Goal: Check status: Check status

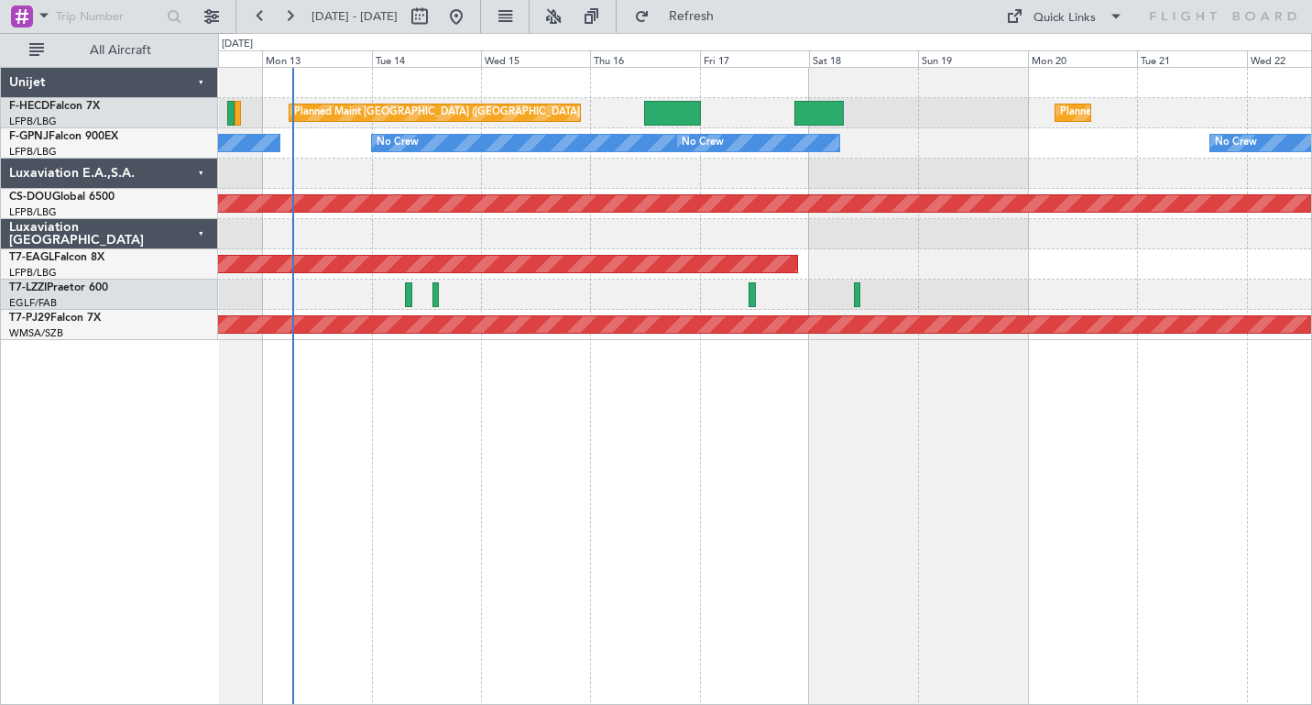
click at [672, 445] on div "Planned Maint [GEOGRAPHIC_DATA] ([GEOGRAPHIC_DATA]) Planned Maint [GEOGRAPHIC_D…" at bounding box center [765, 386] width 1094 height 638
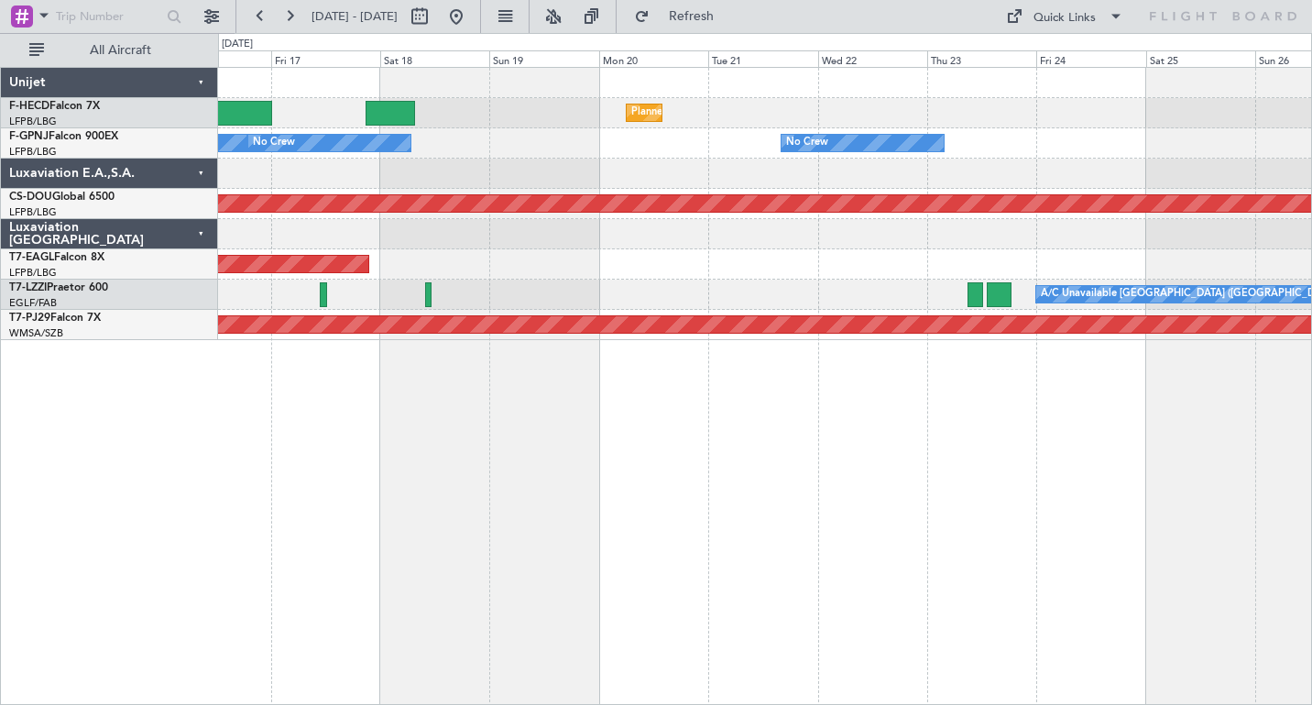
click at [370, 253] on div "Planned Maint Paris (Le Bourget) Planned Maint Paris (Le Bourget) Planned Maint…" at bounding box center [764, 204] width 1093 height 272
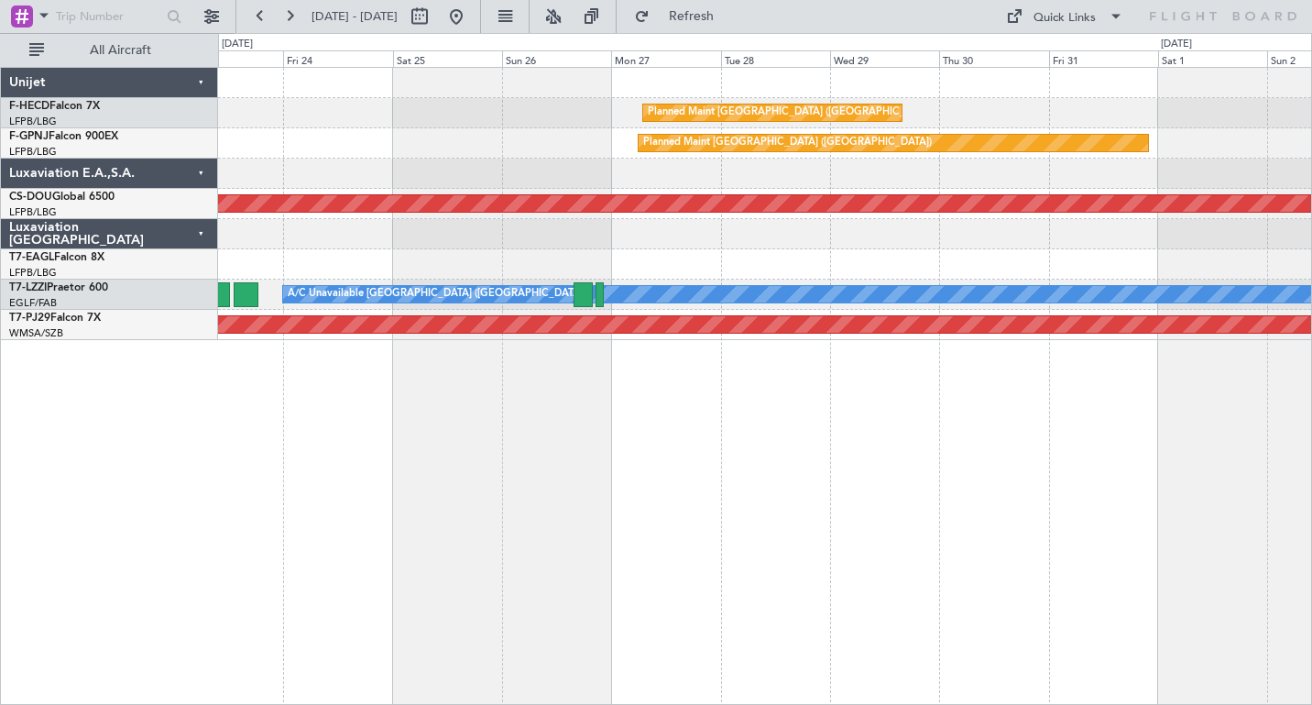
click at [350, 267] on div "Planned Maint Paris (Le Bourget) Planned Maint Paris (Le Bourget) No Crew Plann…" at bounding box center [764, 204] width 1093 height 272
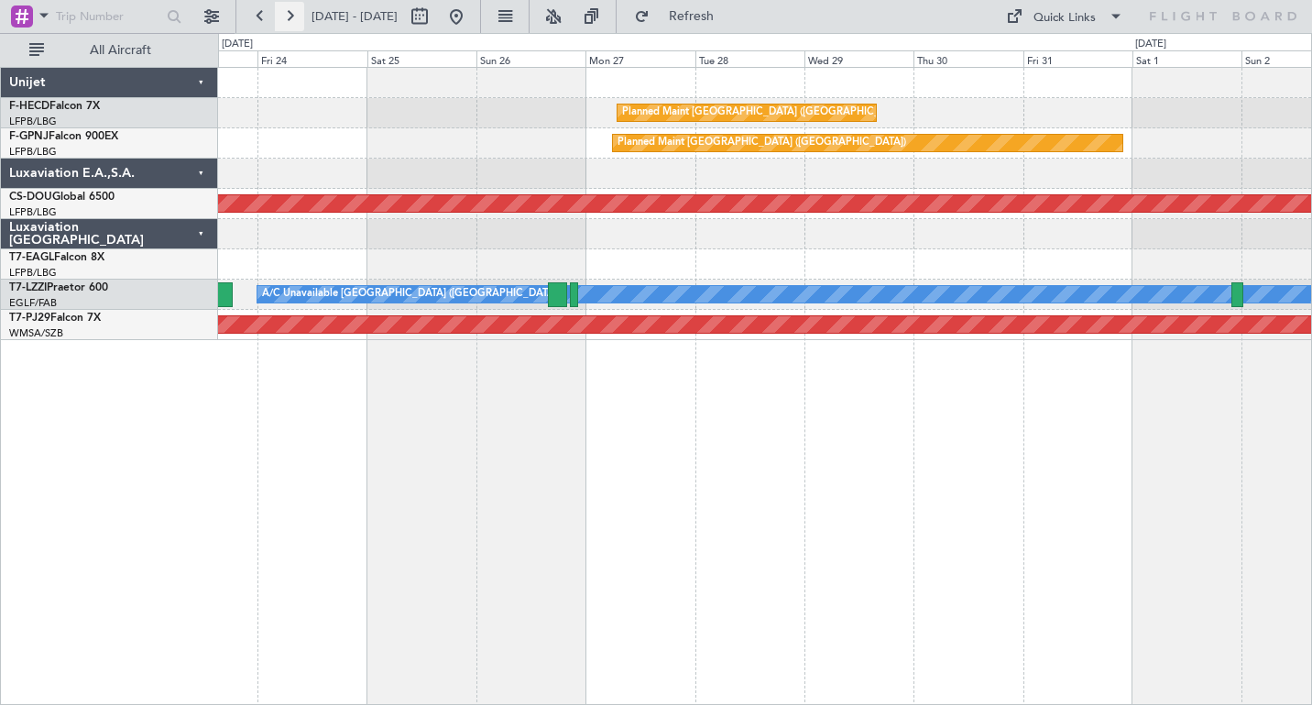
click at [294, 11] on button at bounding box center [289, 16] width 29 height 29
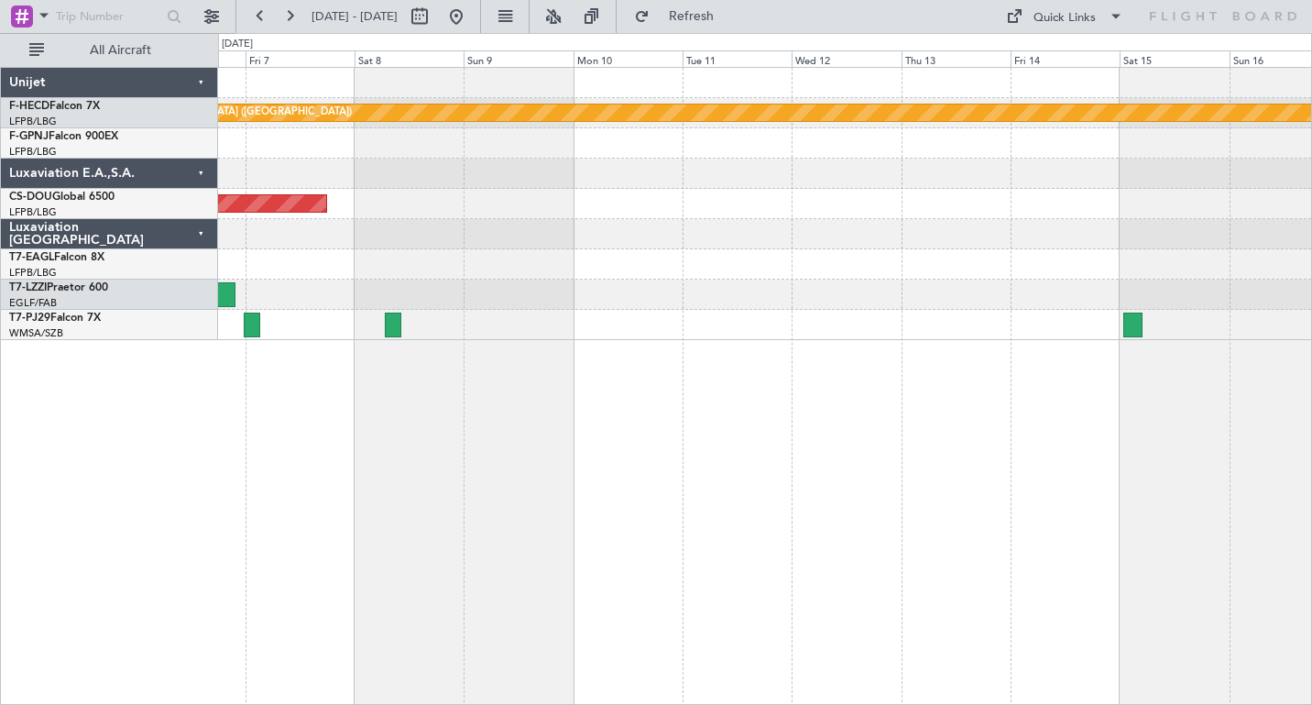
click at [25, 158] on div "Planned Maint Paris (Le Bourget) Planned Maint London (Biggin Hill) A/C Unavail…" at bounding box center [656, 369] width 1312 height 672
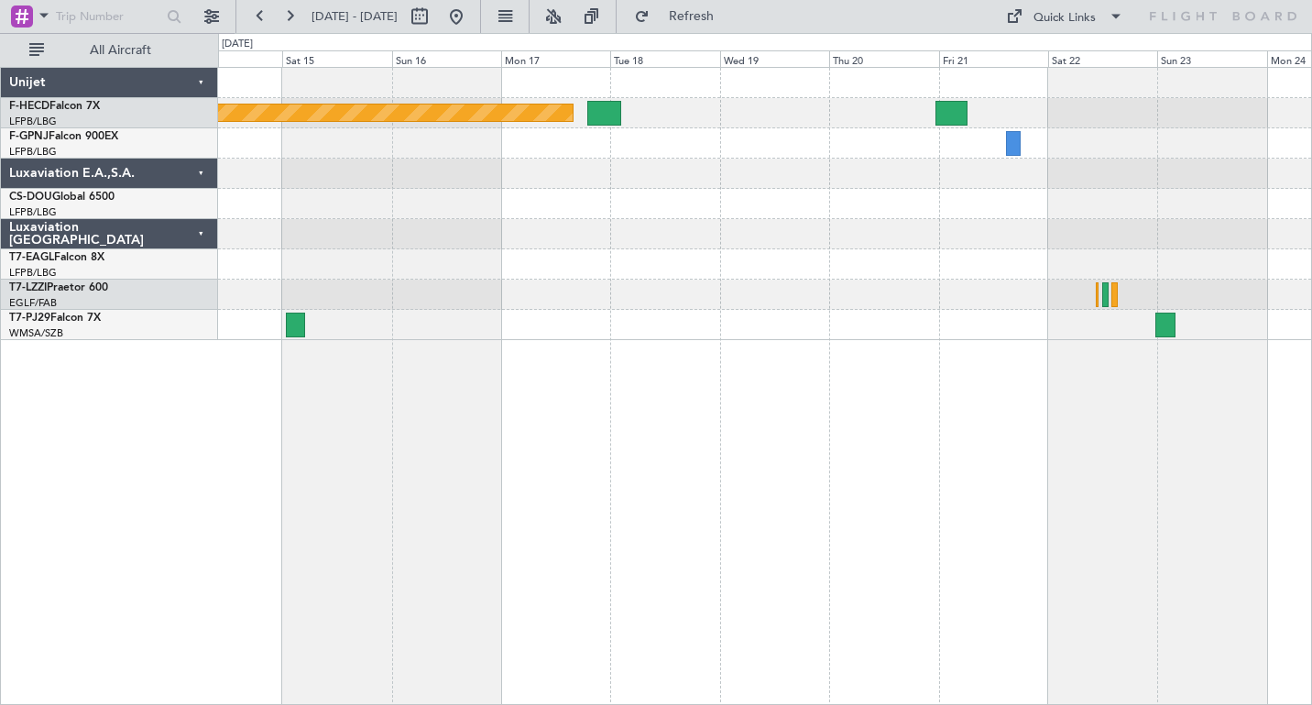
click at [399, 254] on div "Planned Maint [GEOGRAPHIC_DATA] ([GEOGRAPHIC_DATA])" at bounding box center [764, 204] width 1093 height 272
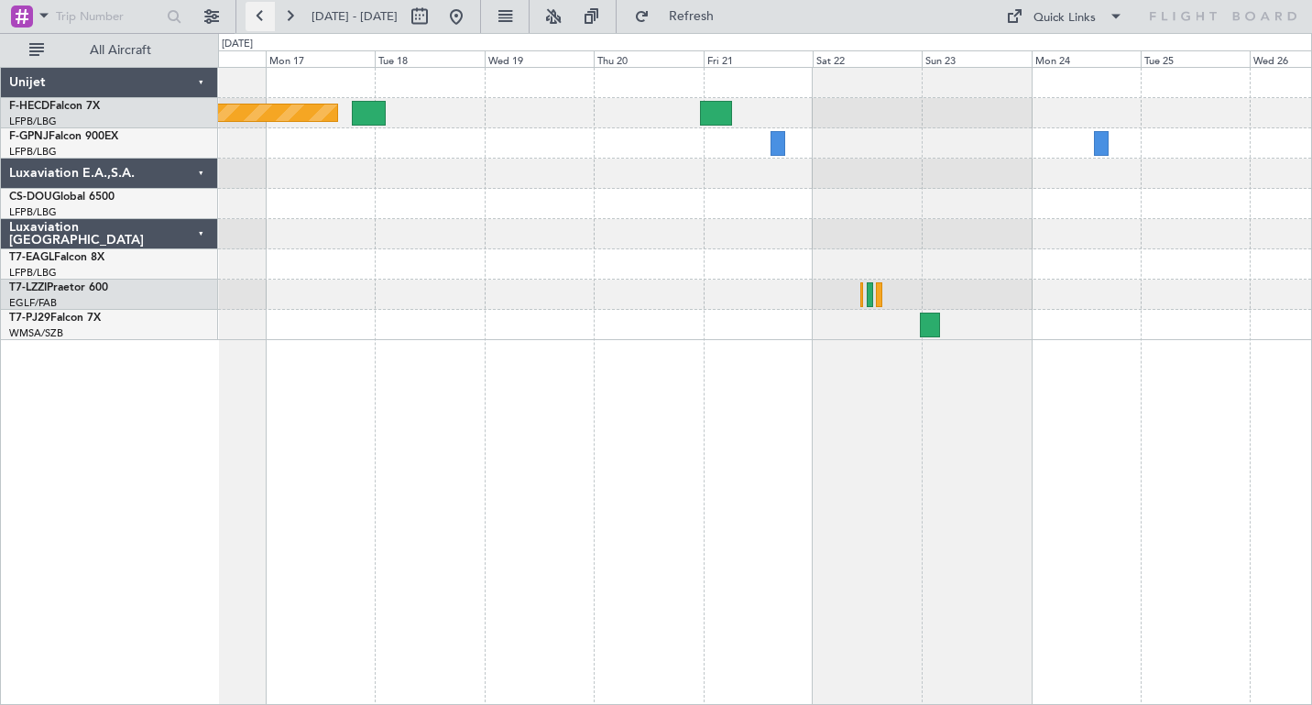
click at [258, 9] on button at bounding box center [260, 16] width 29 height 29
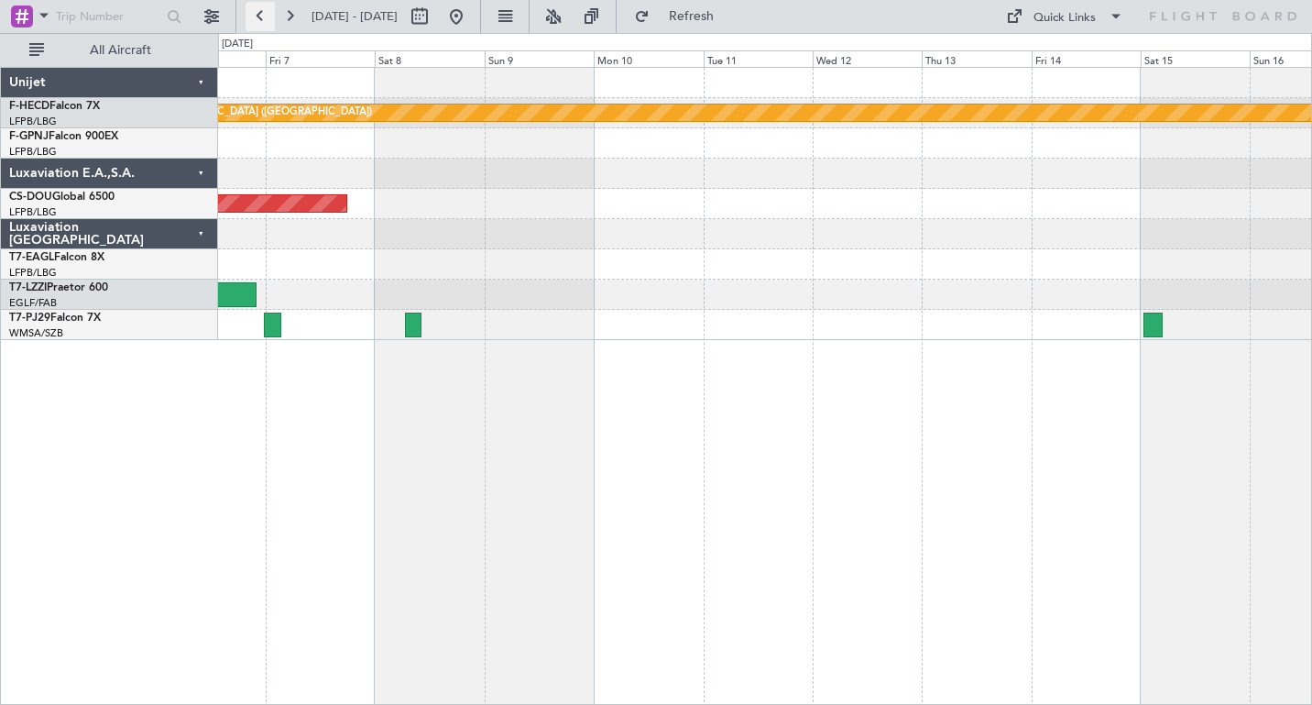
click at [258, 9] on button at bounding box center [260, 16] width 29 height 29
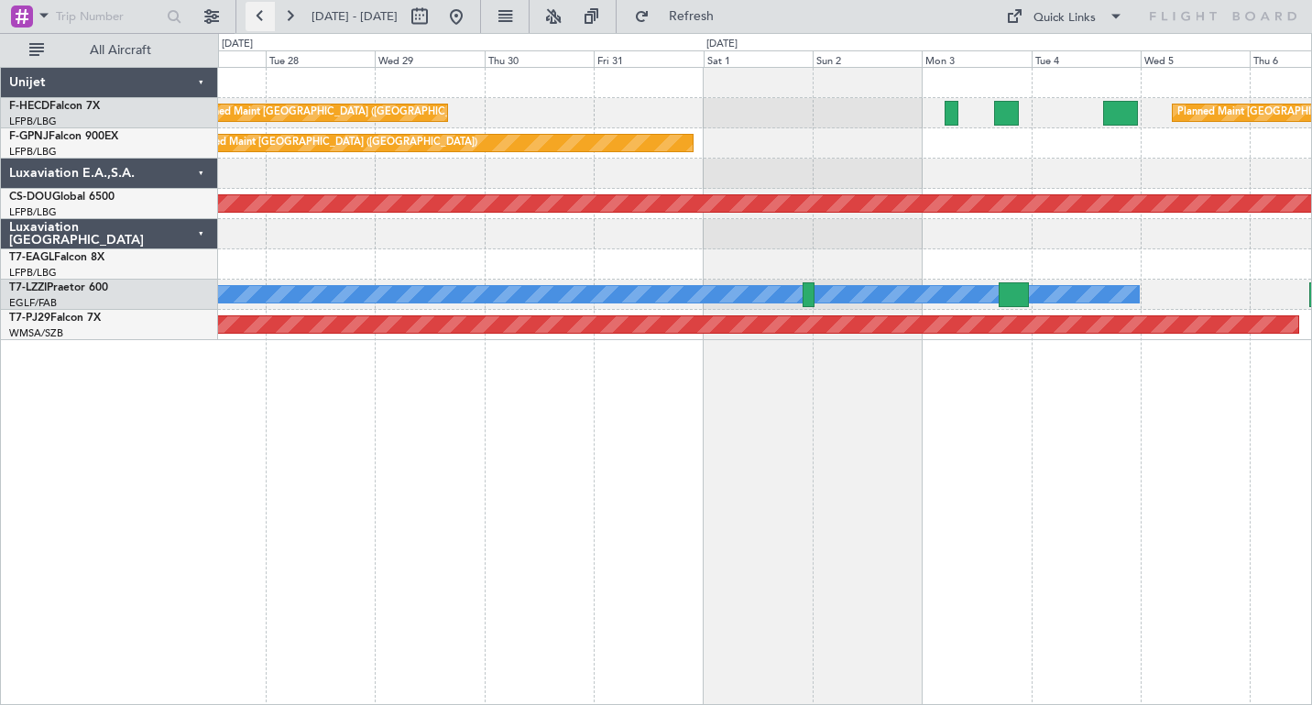
click at [258, 9] on button at bounding box center [260, 16] width 29 height 29
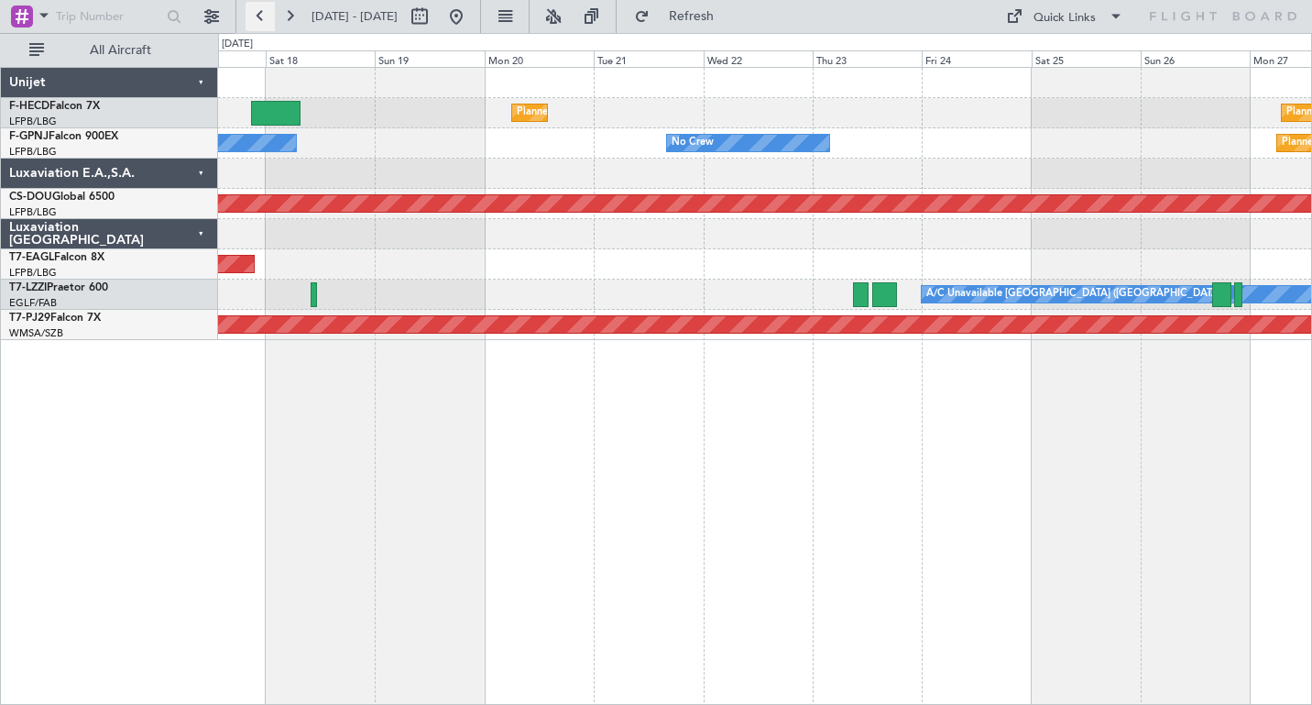
click at [263, 20] on button at bounding box center [260, 16] width 29 height 29
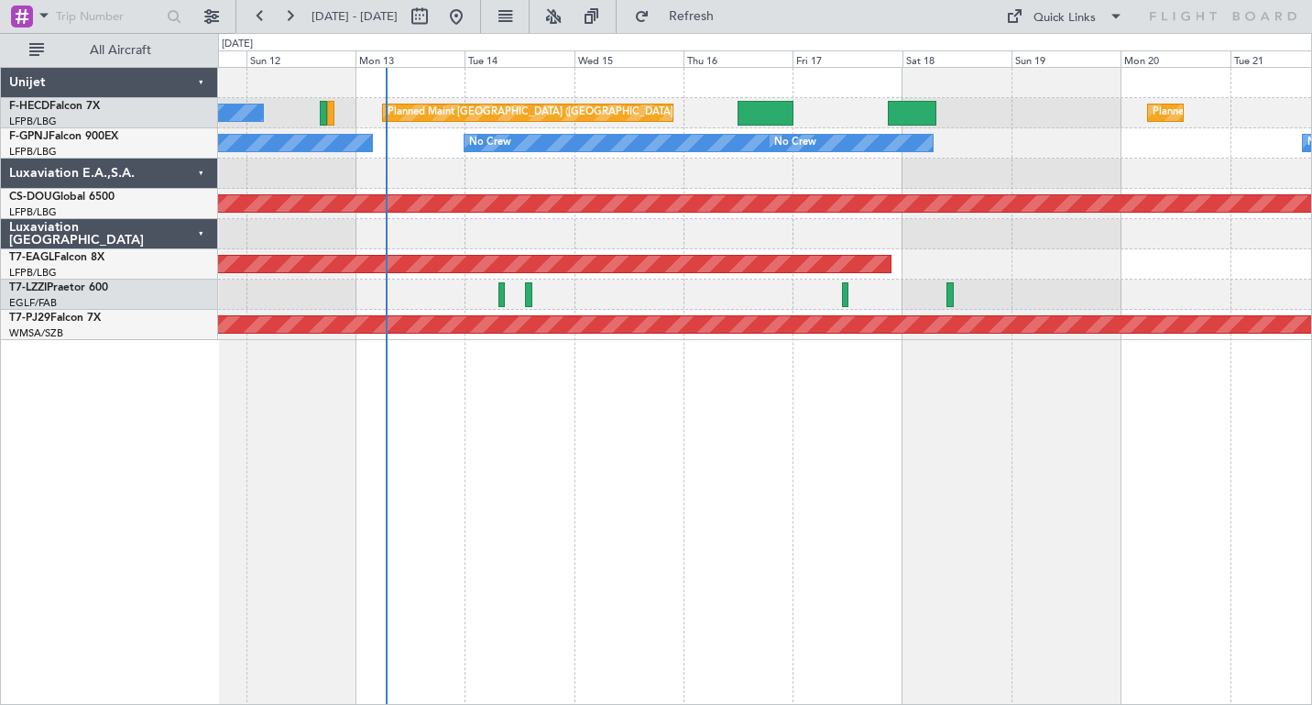
click at [574, 435] on div "No Crew Planned Maint Paris (Le Bourget) Planned Maint Paris (Le Bourget) Plann…" at bounding box center [765, 386] width 1094 height 638
click at [261, 19] on button at bounding box center [260, 16] width 29 height 29
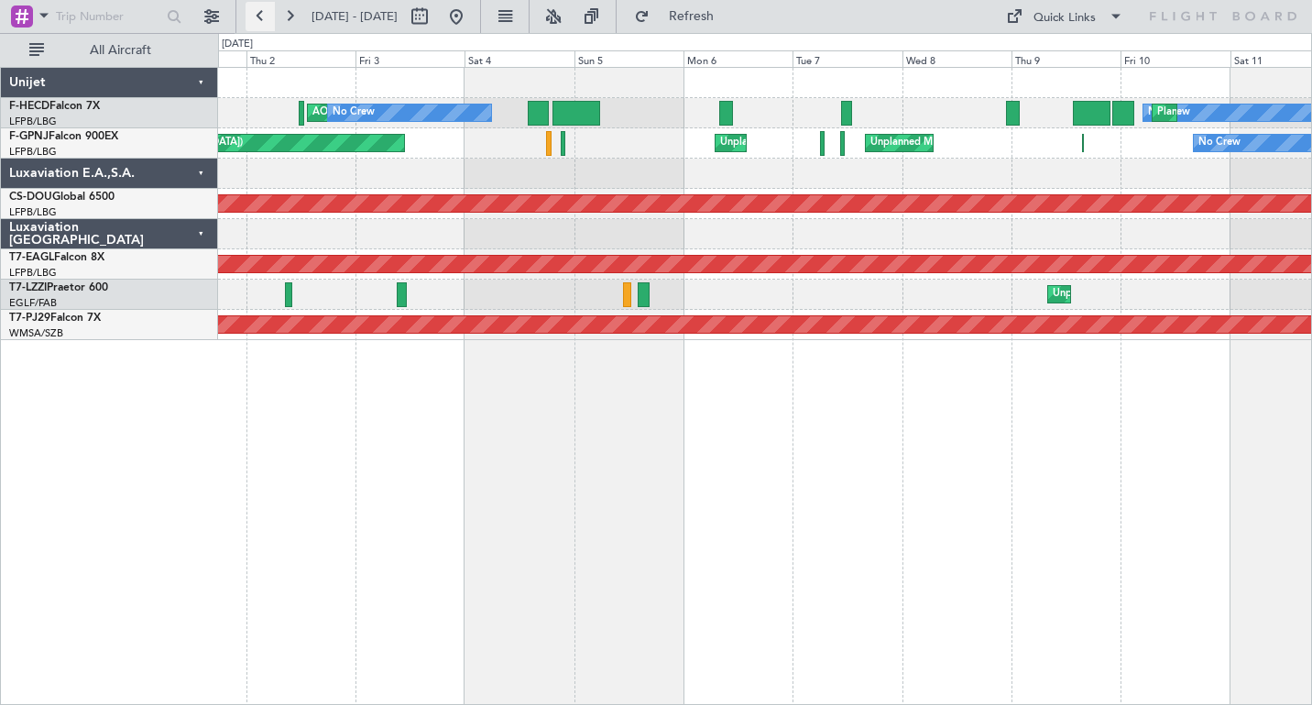
click at [261, 19] on button at bounding box center [260, 16] width 29 height 29
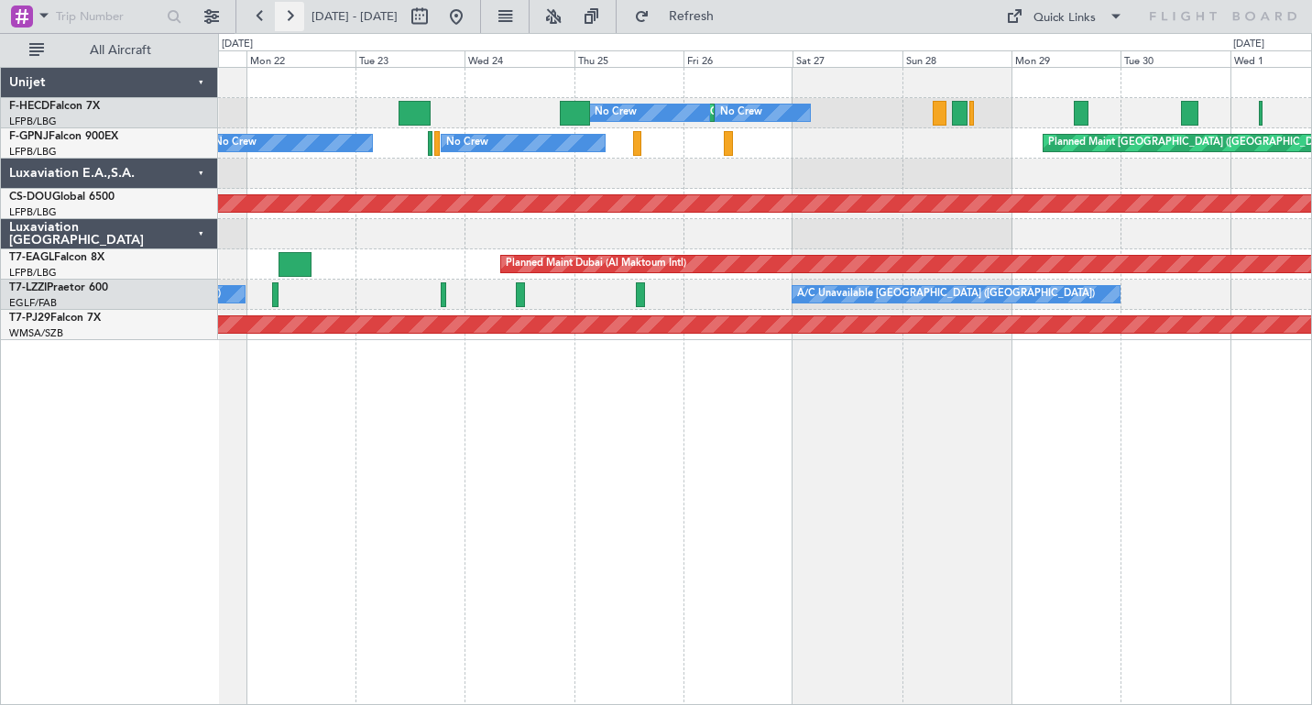
click at [292, 15] on button at bounding box center [289, 16] width 29 height 29
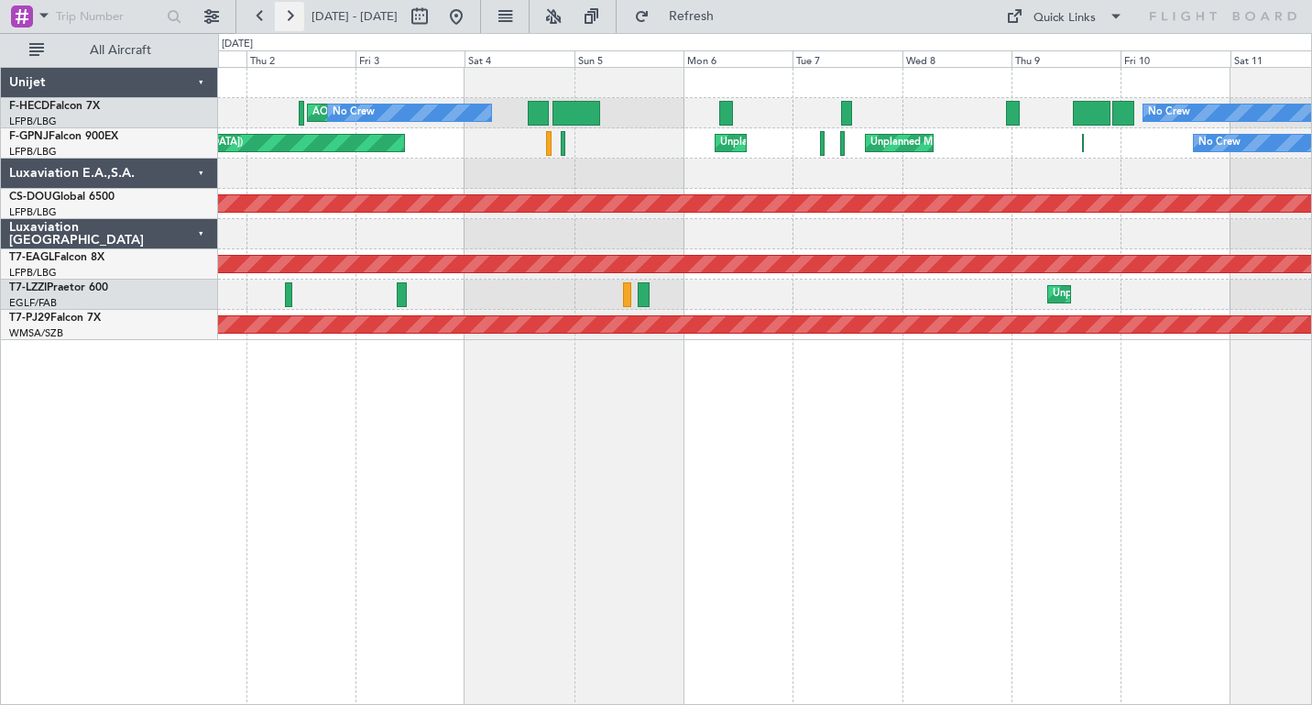
click at [290, 19] on button at bounding box center [289, 16] width 29 height 29
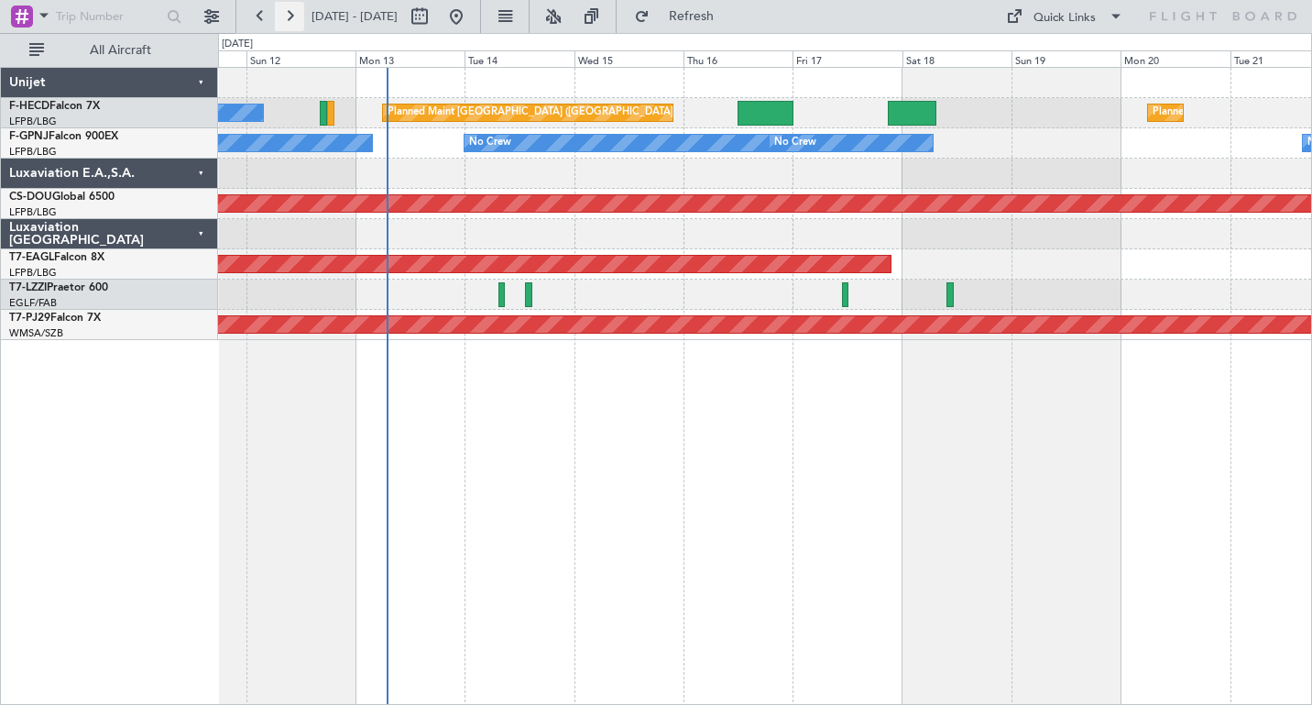
click at [290, 19] on button at bounding box center [289, 16] width 29 height 29
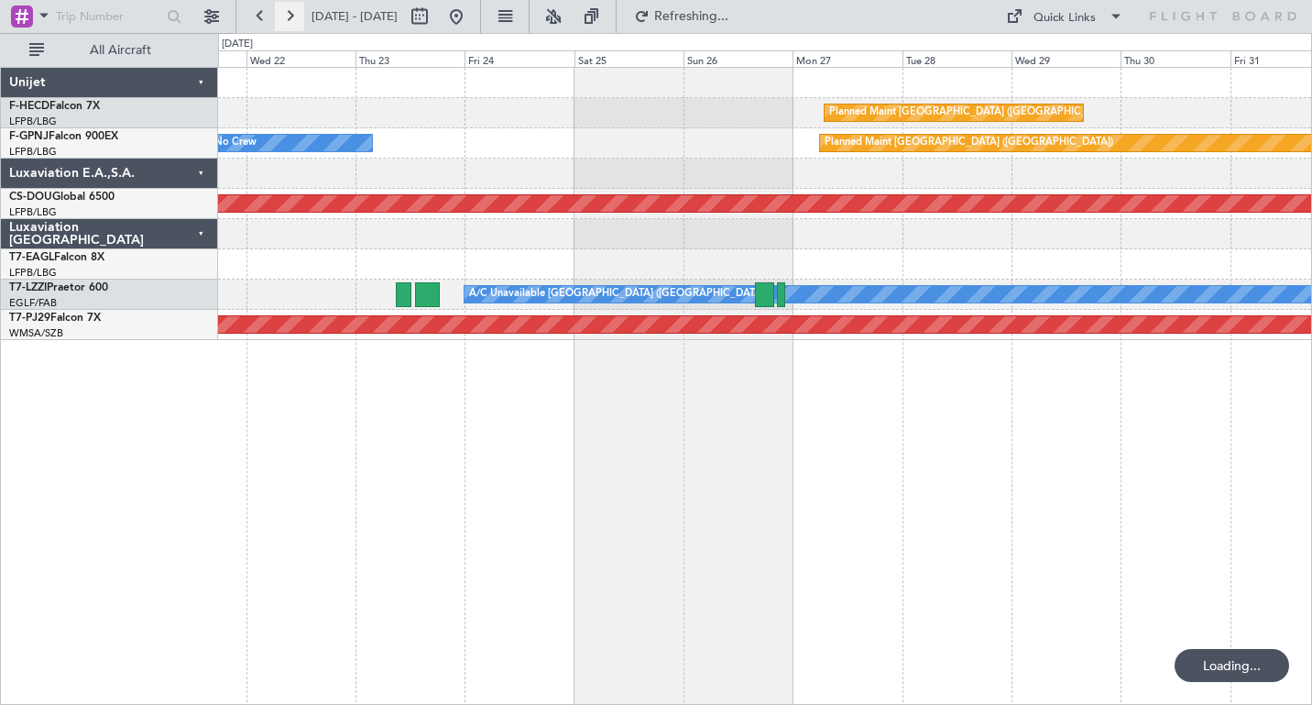
click at [290, 19] on button at bounding box center [289, 16] width 29 height 29
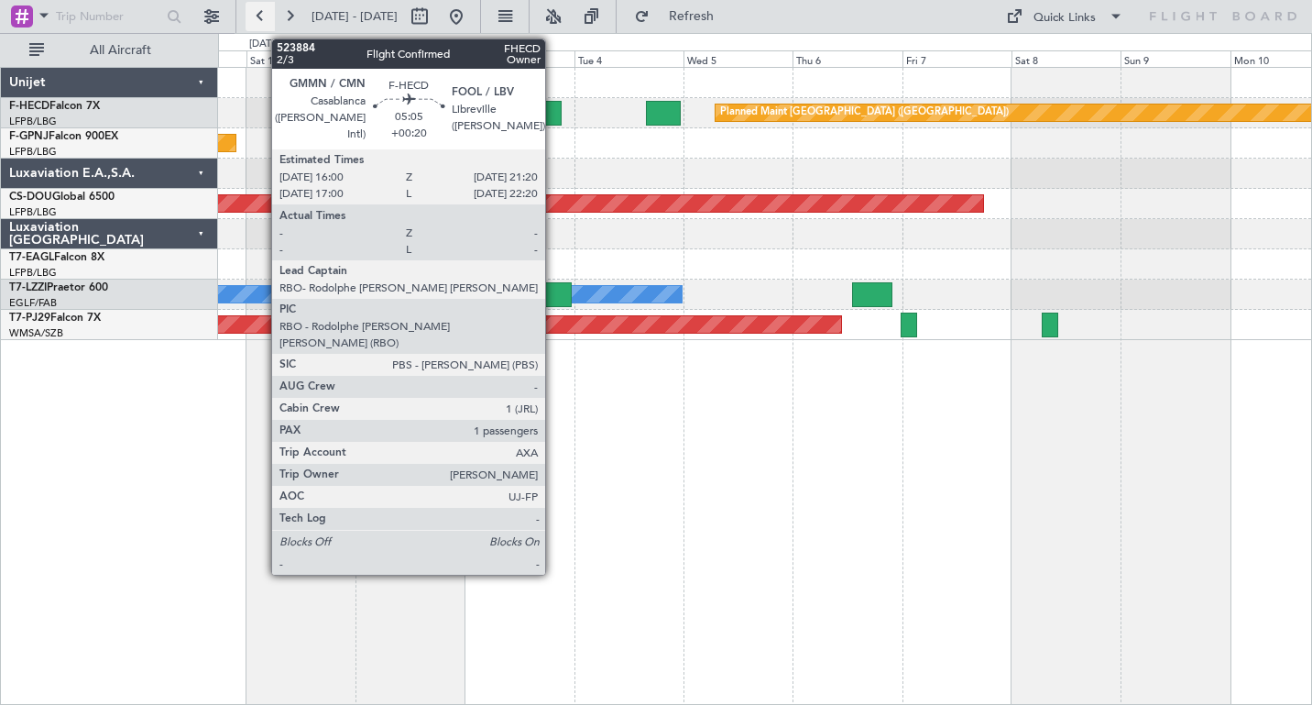
click at [260, 13] on button at bounding box center [260, 16] width 29 height 29
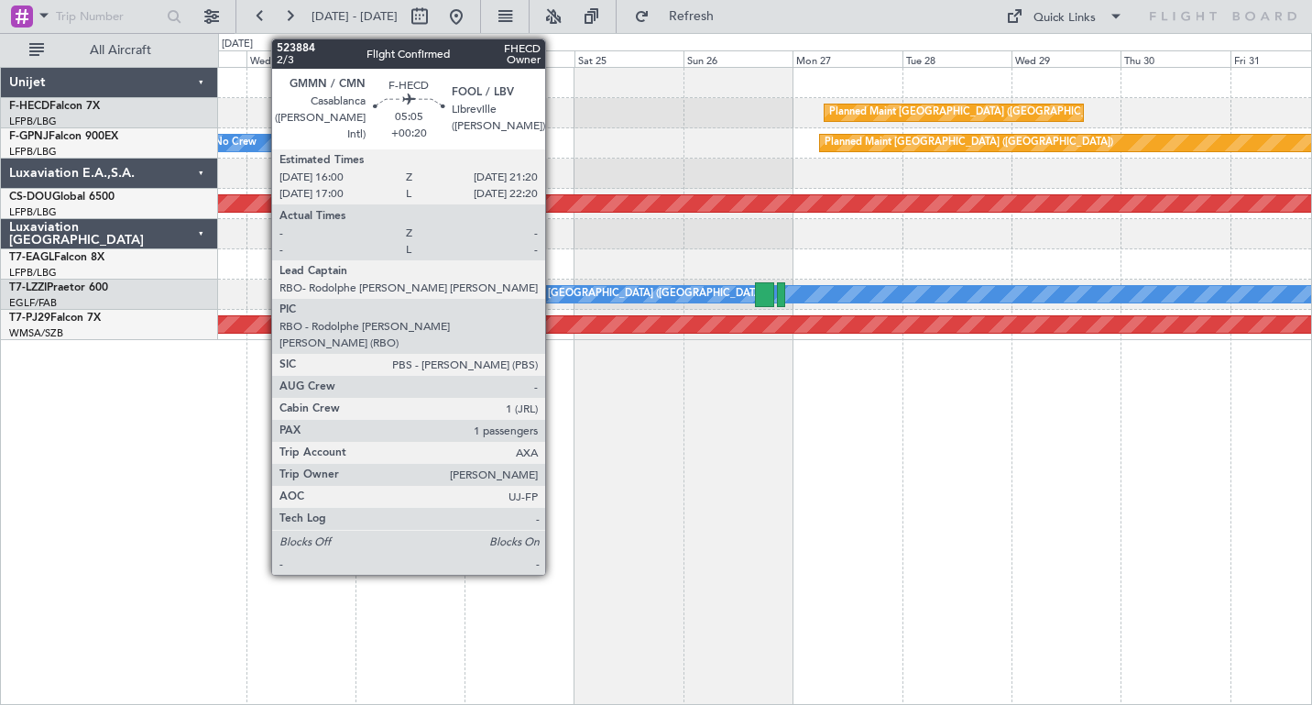
click at [564, 130] on div "Planned Maint Paris (Le Bourget) No Crew" at bounding box center [764, 143] width 1093 height 30
click at [484, 129] on div "Planned Maint Paris (Le Bourget) No Crew" at bounding box center [764, 143] width 1093 height 30
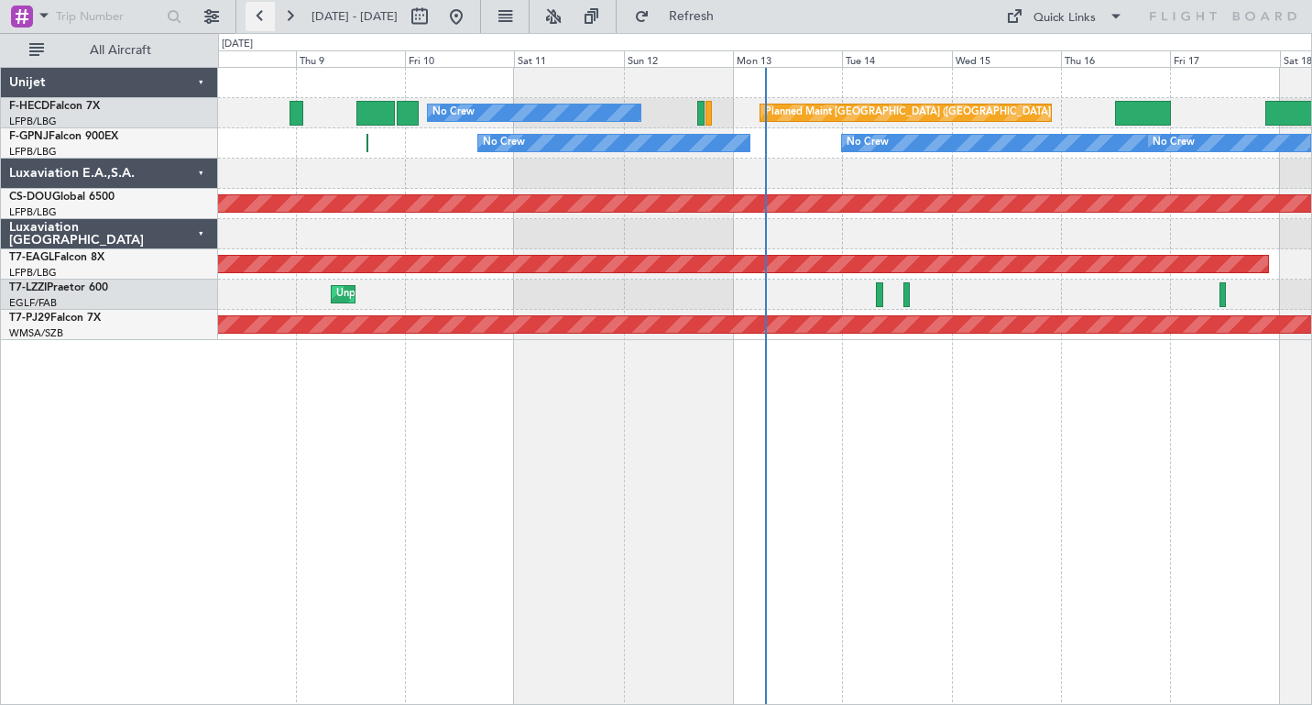
click at [256, 16] on button at bounding box center [260, 16] width 29 height 29
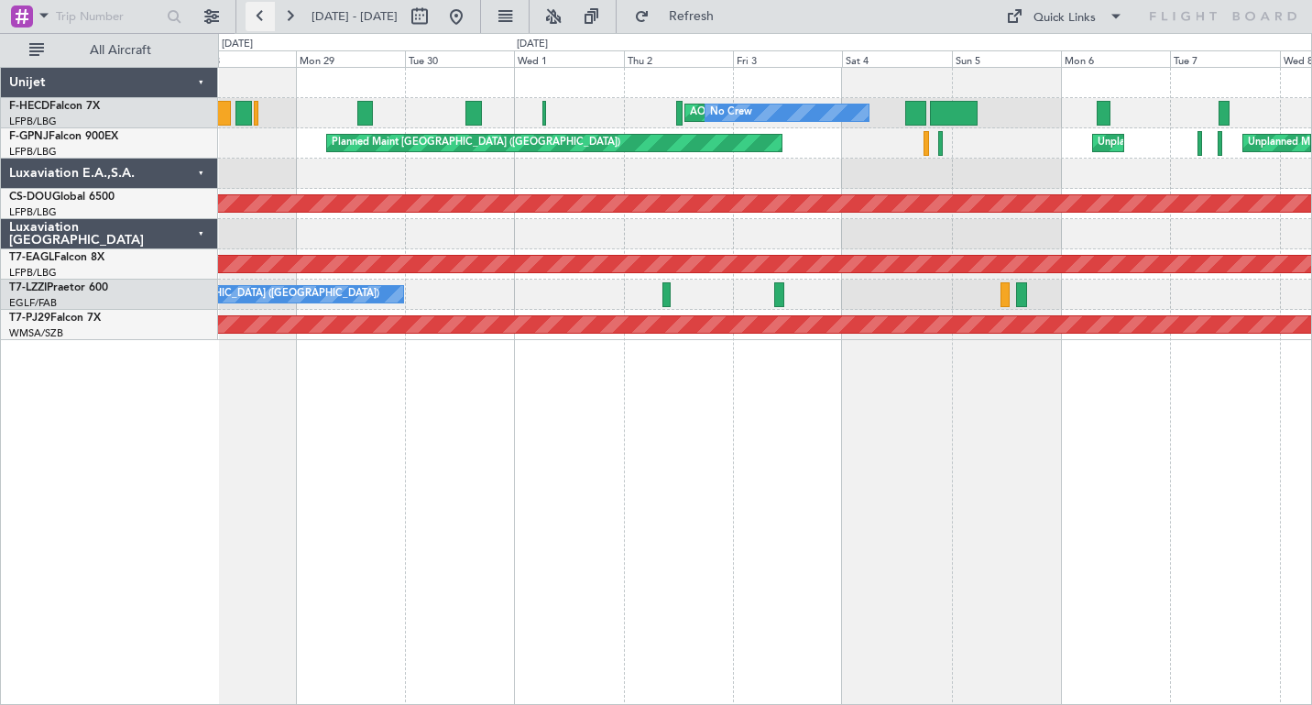
click at [258, 14] on button at bounding box center [260, 16] width 29 height 29
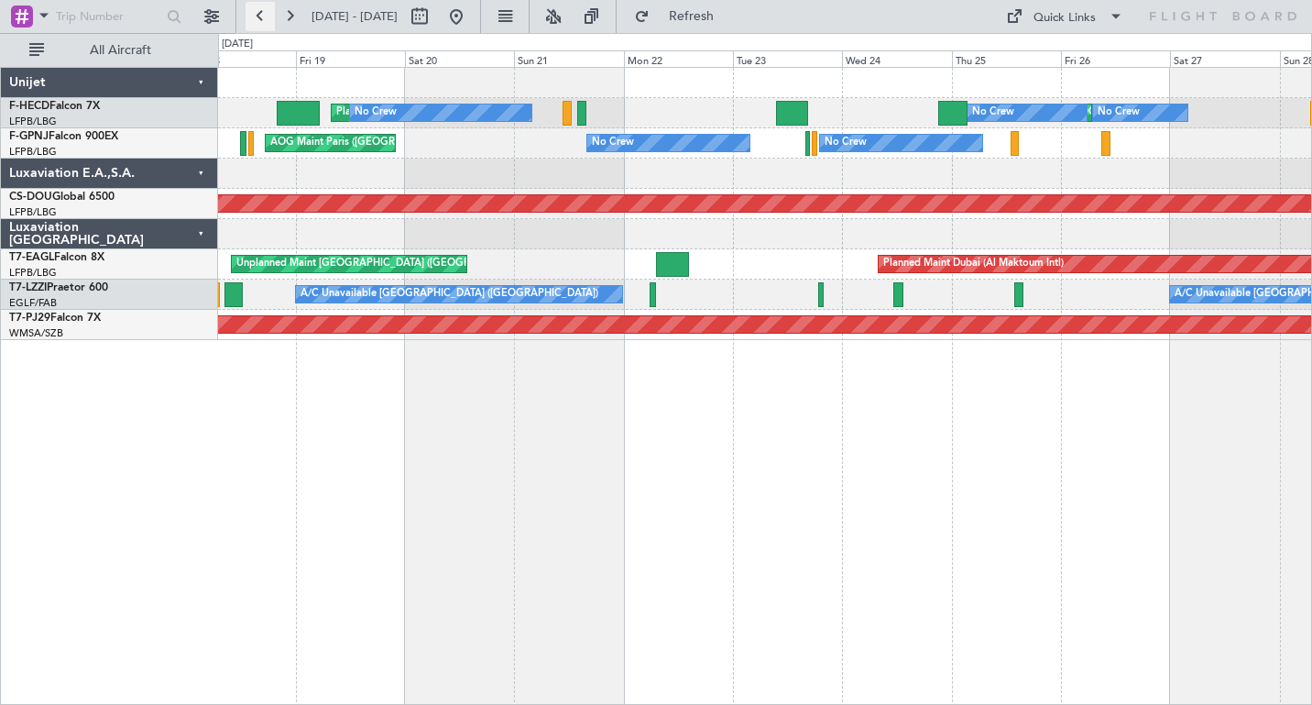
click at [258, 16] on button at bounding box center [260, 16] width 29 height 29
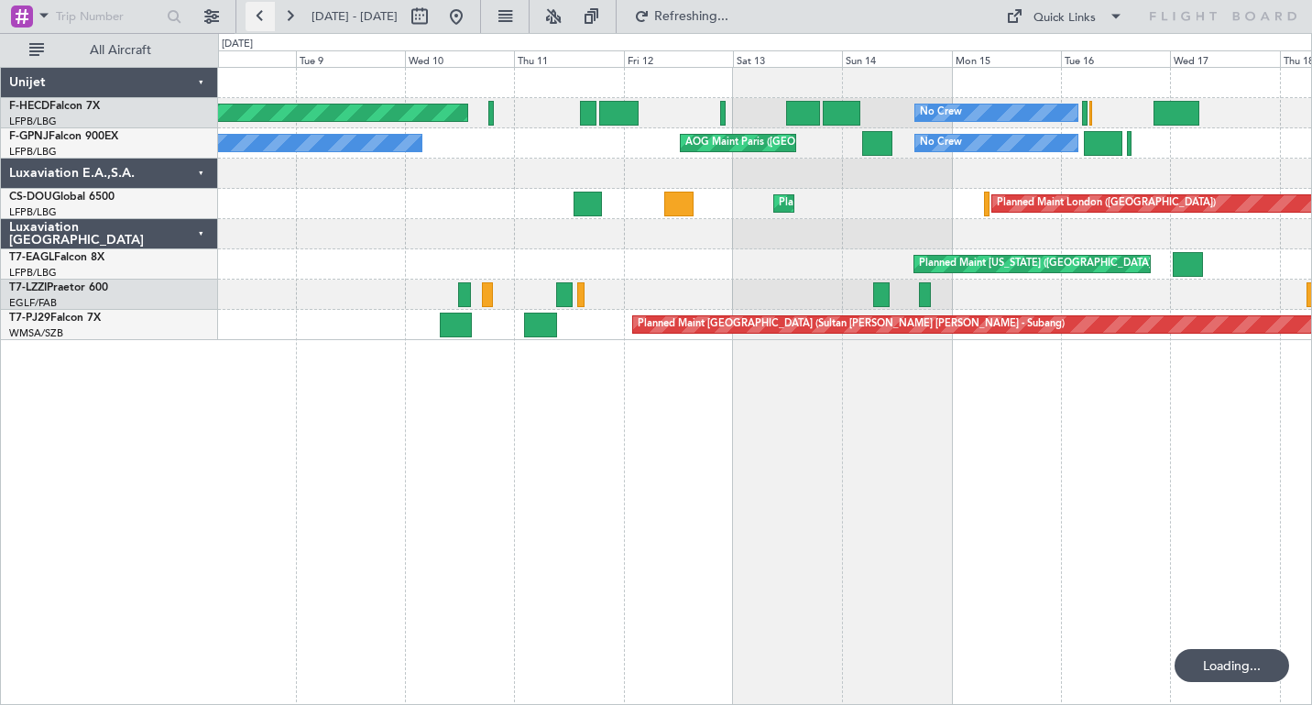
click at [258, 16] on button at bounding box center [260, 16] width 29 height 29
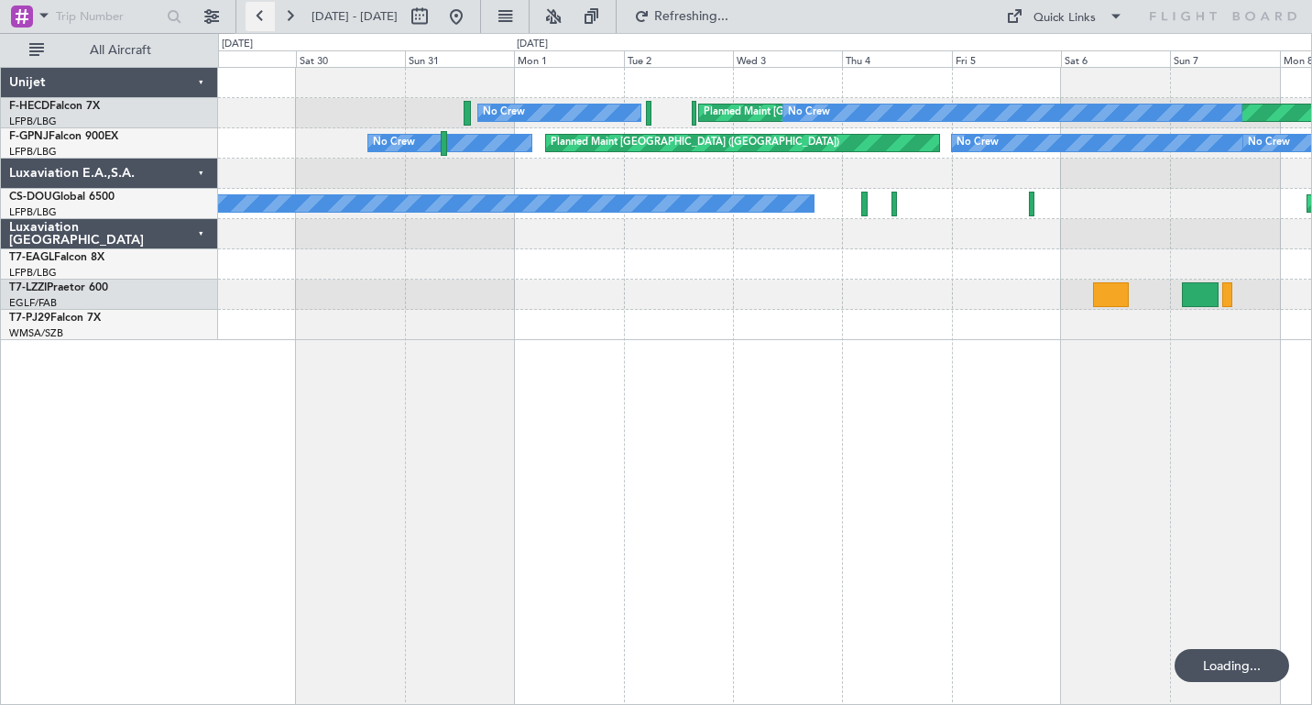
click at [258, 16] on button at bounding box center [260, 16] width 29 height 29
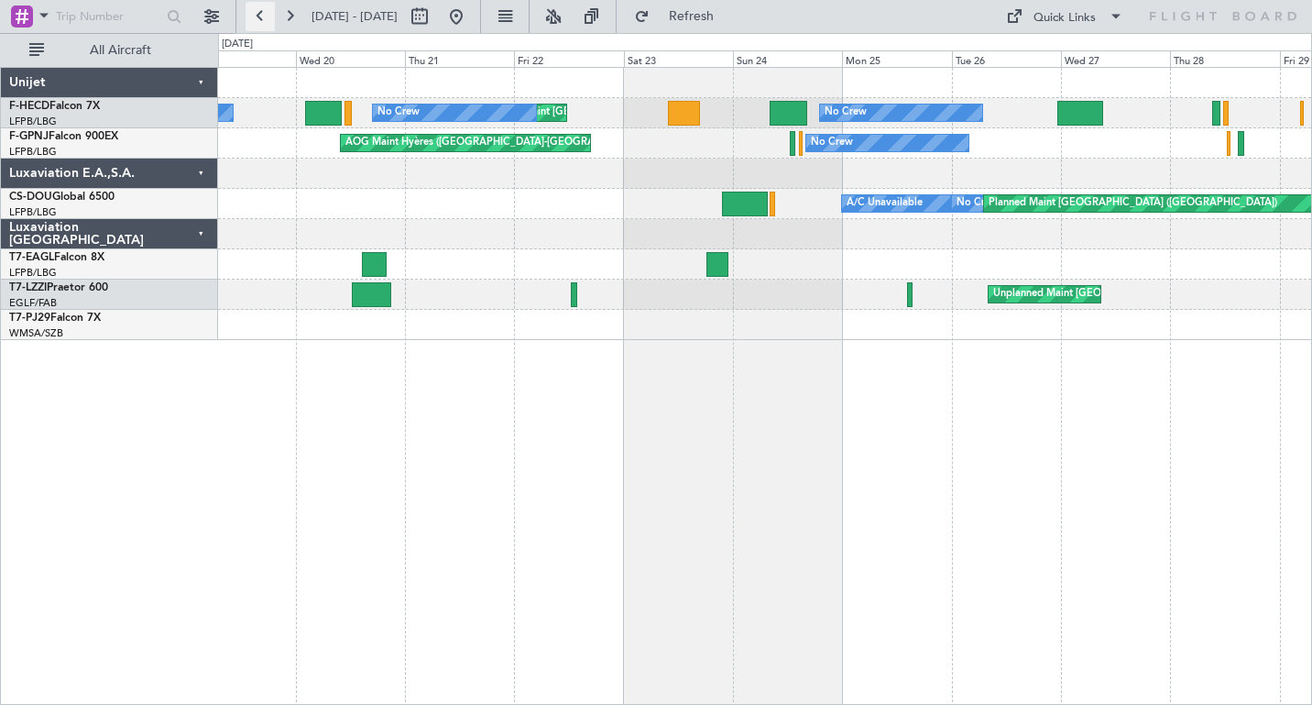
click at [258, 16] on button at bounding box center [260, 16] width 29 height 29
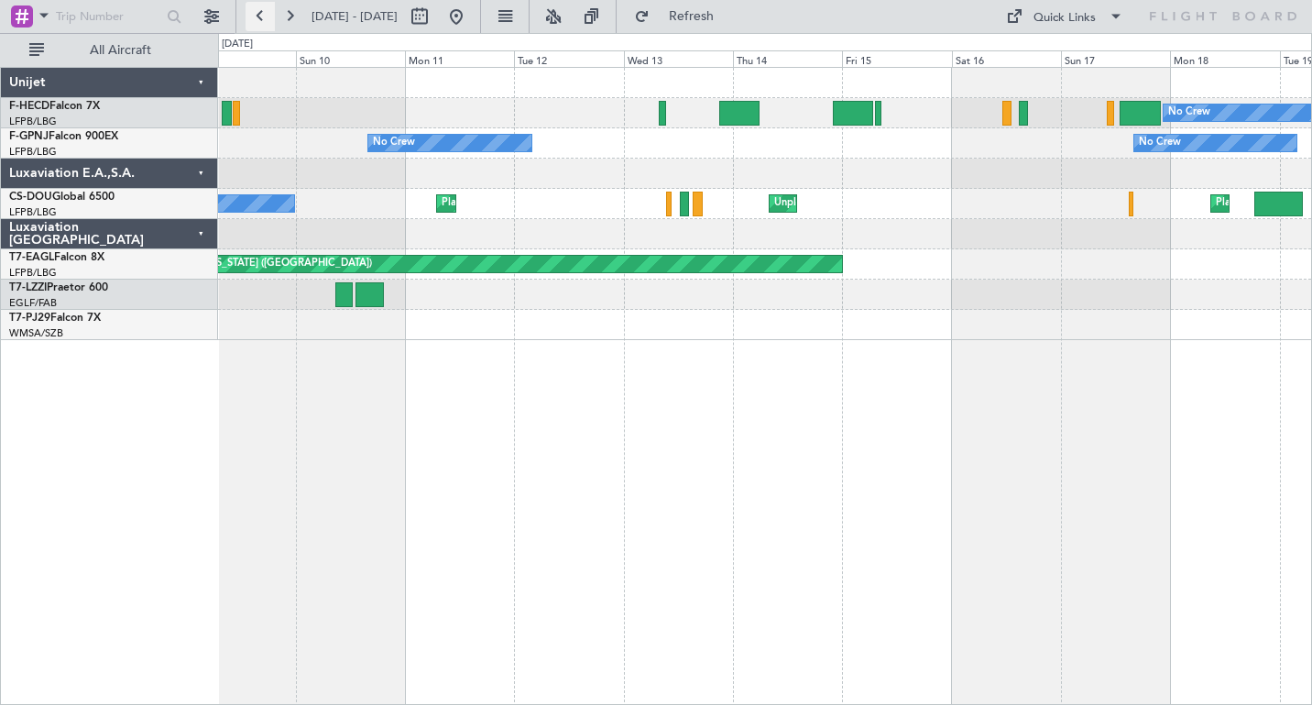
click at [258, 16] on button at bounding box center [260, 16] width 29 height 29
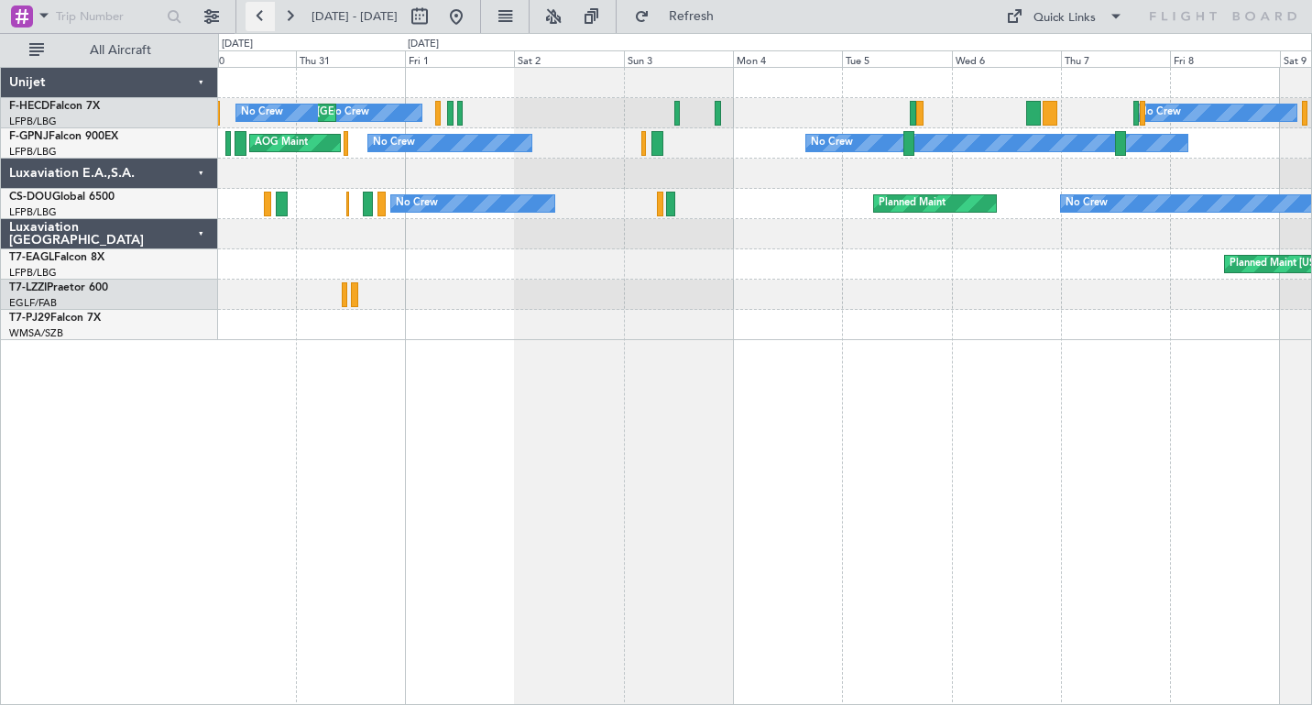
click at [259, 17] on button at bounding box center [260, 16] width 29 height 29
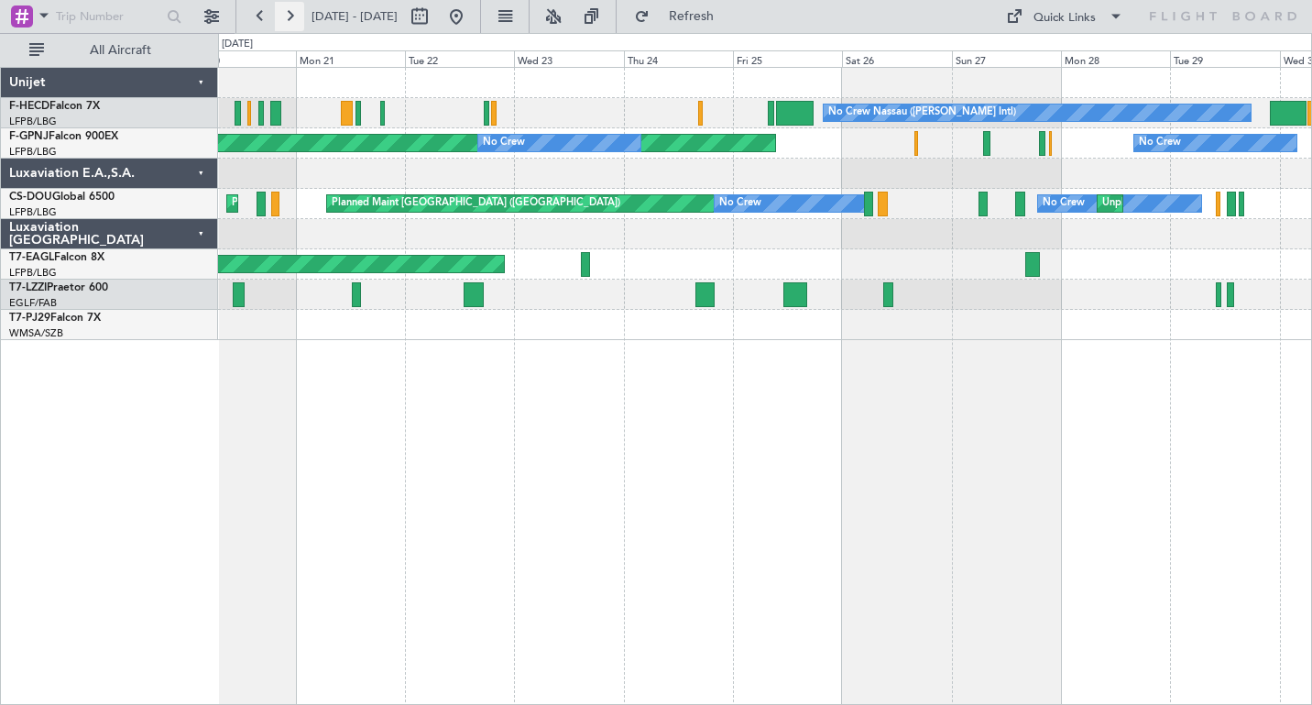
click at [288, 14] on button at bounding box center [289, 16] width 29 height 29
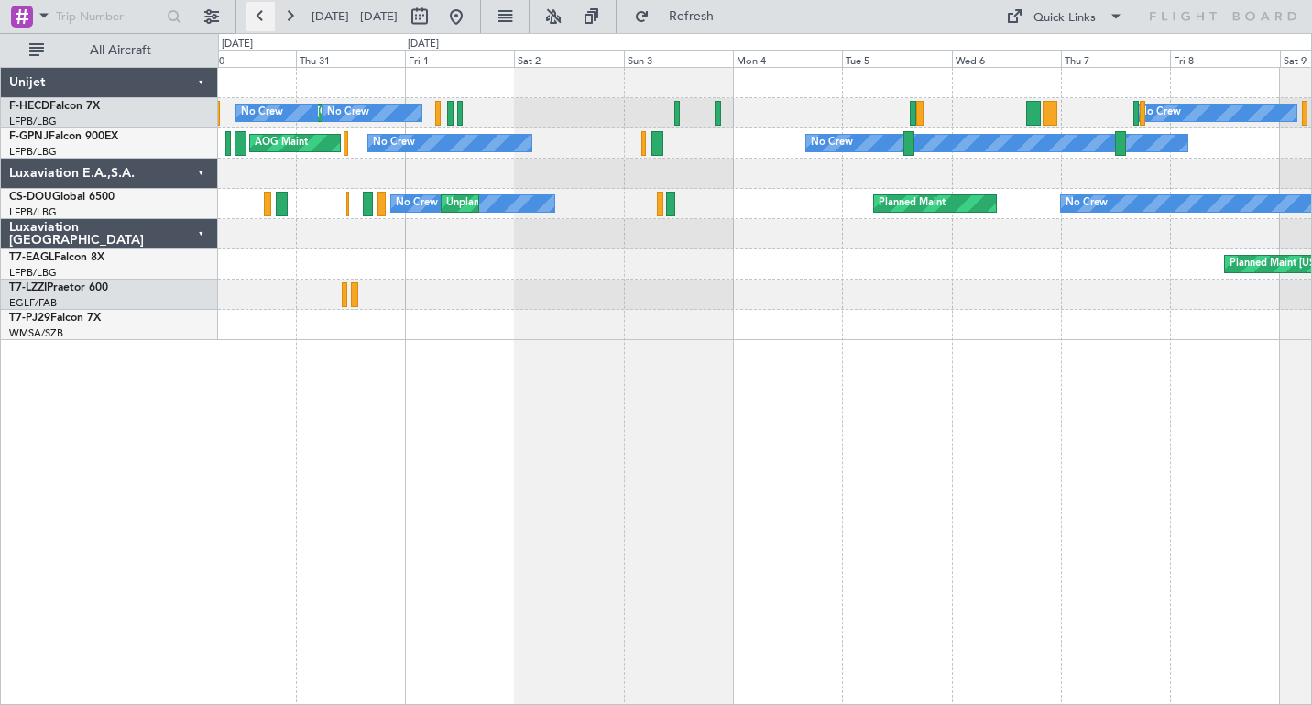
click at [258, 16] on button at bounding box center [260, 16] width 29 height 29
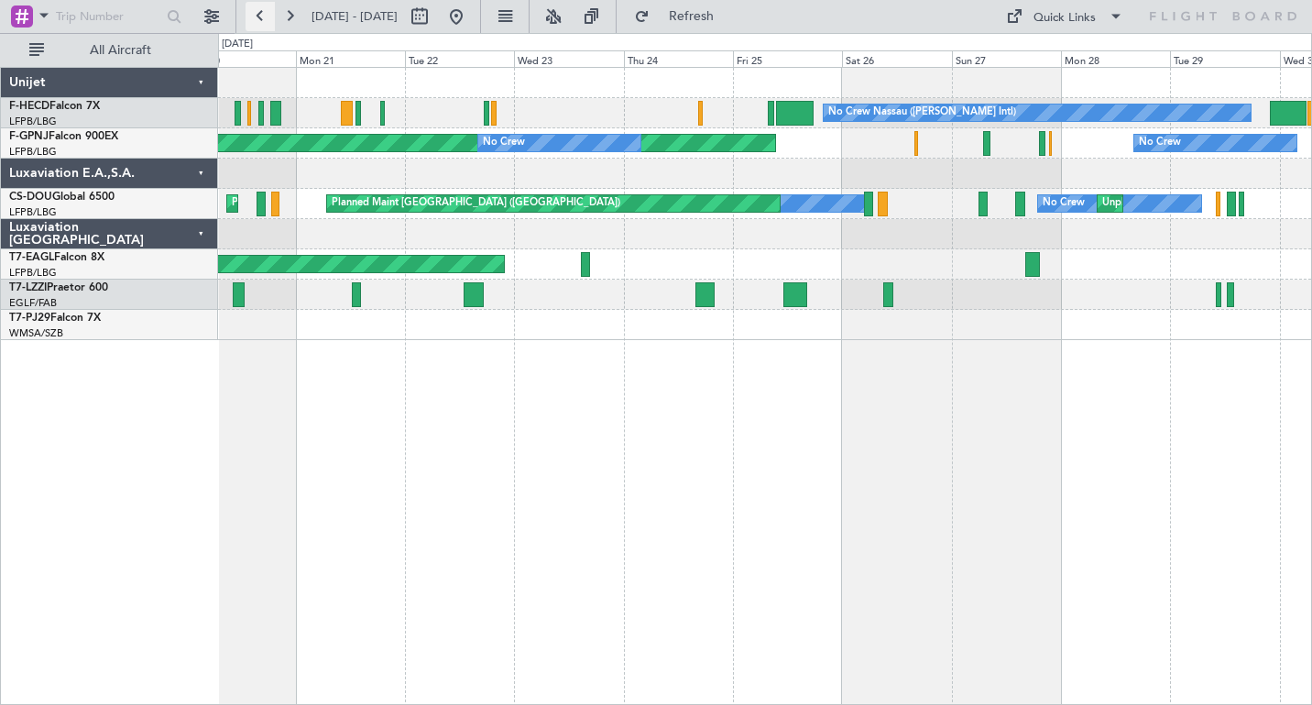
click at [258, 16] on button at bounding box center [260, 16] width 29 height 29
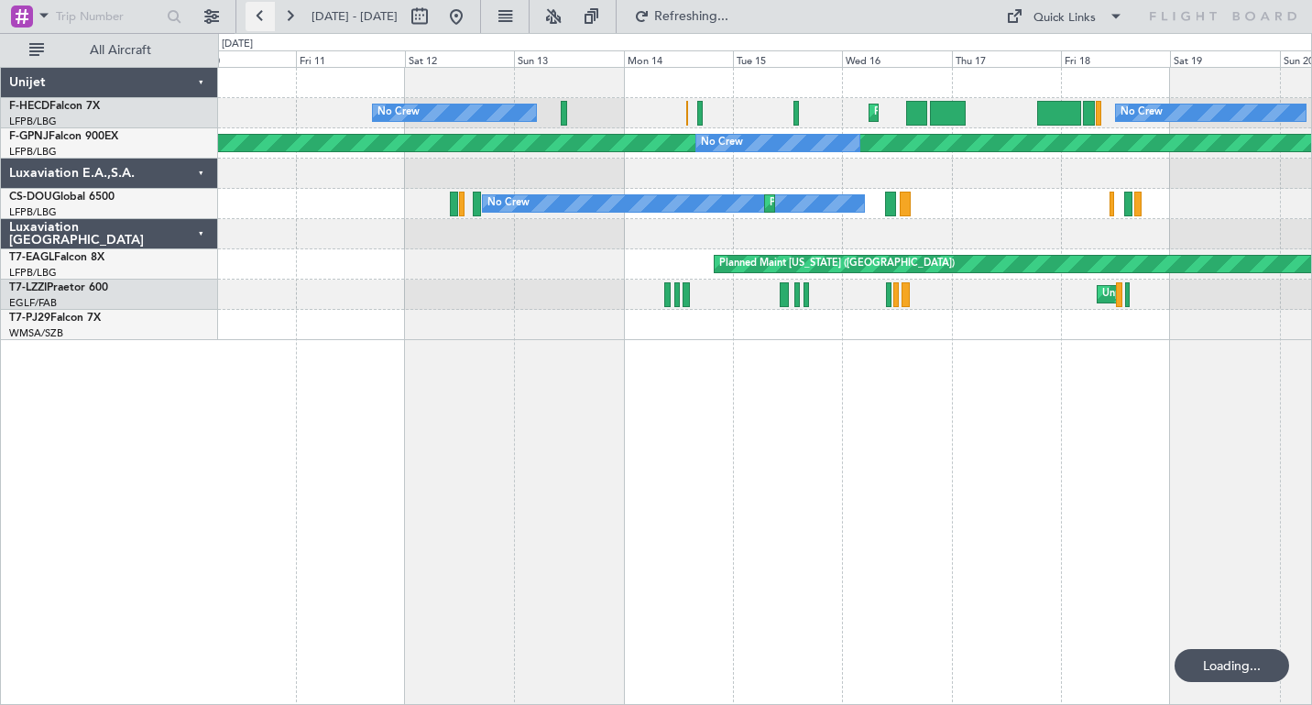
click at [258, 16] on button at bounding box center [260, 16] width 29 height 29
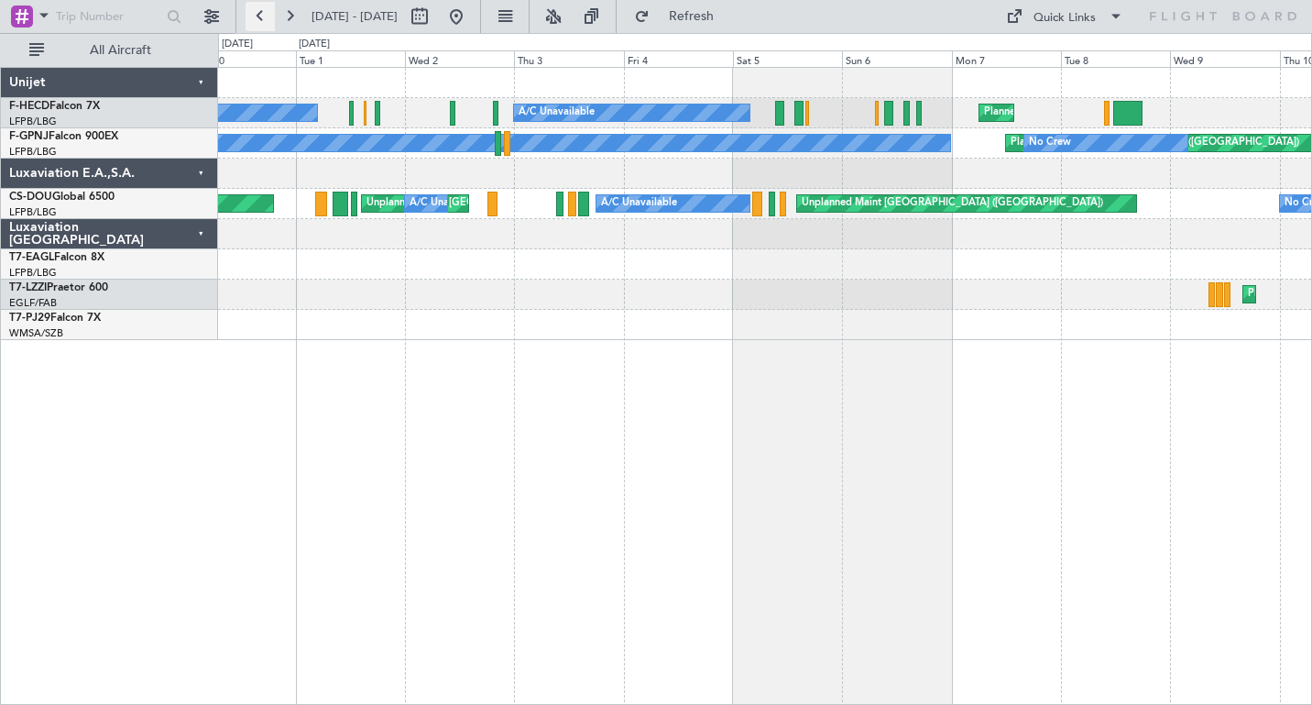
click at [254, 14] on button at bounding box center [260, 16] width 29 height 29
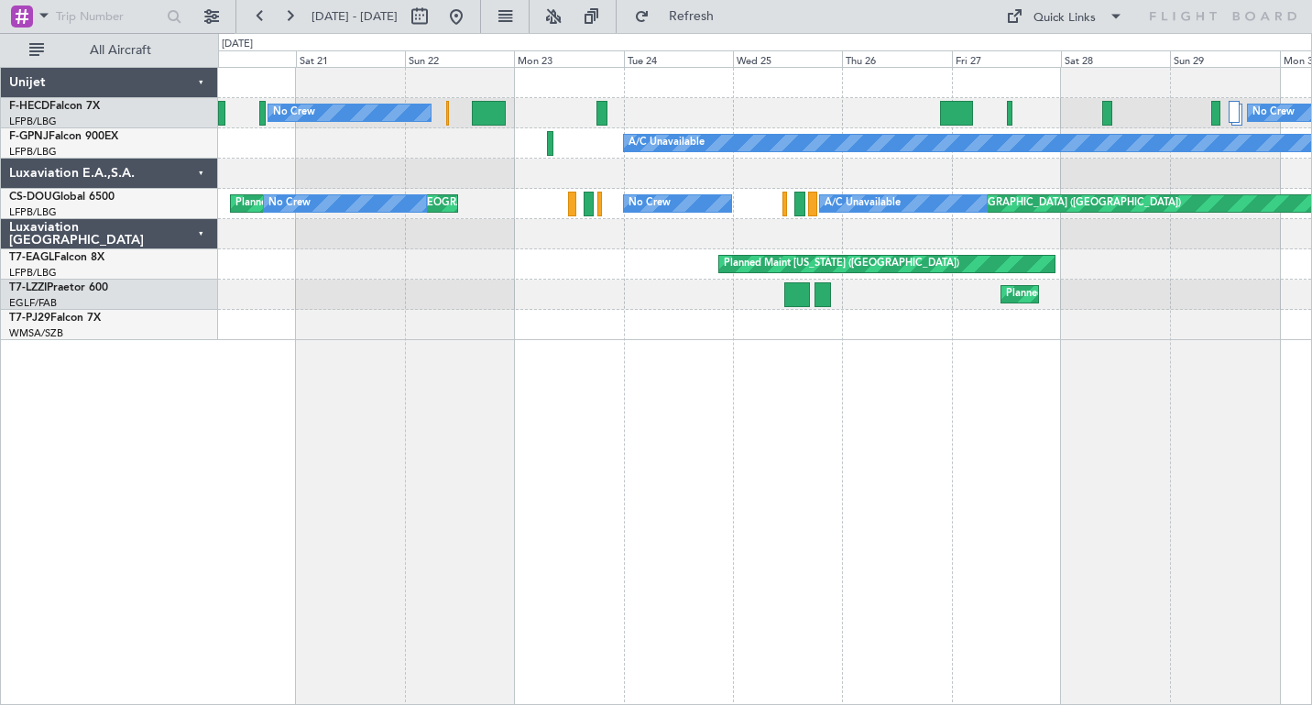
click at [892, 458] on div "No Crew No Crew Unplanned Maint [GEOGRAPHIC_DATA] ([GEOGRAPHIC_DATA]) A/C Unava…" at bounding box center [765, 386] width 1094 height 638
click at [290, 19] on button at bounding box center [289, 16] width 29 height 29
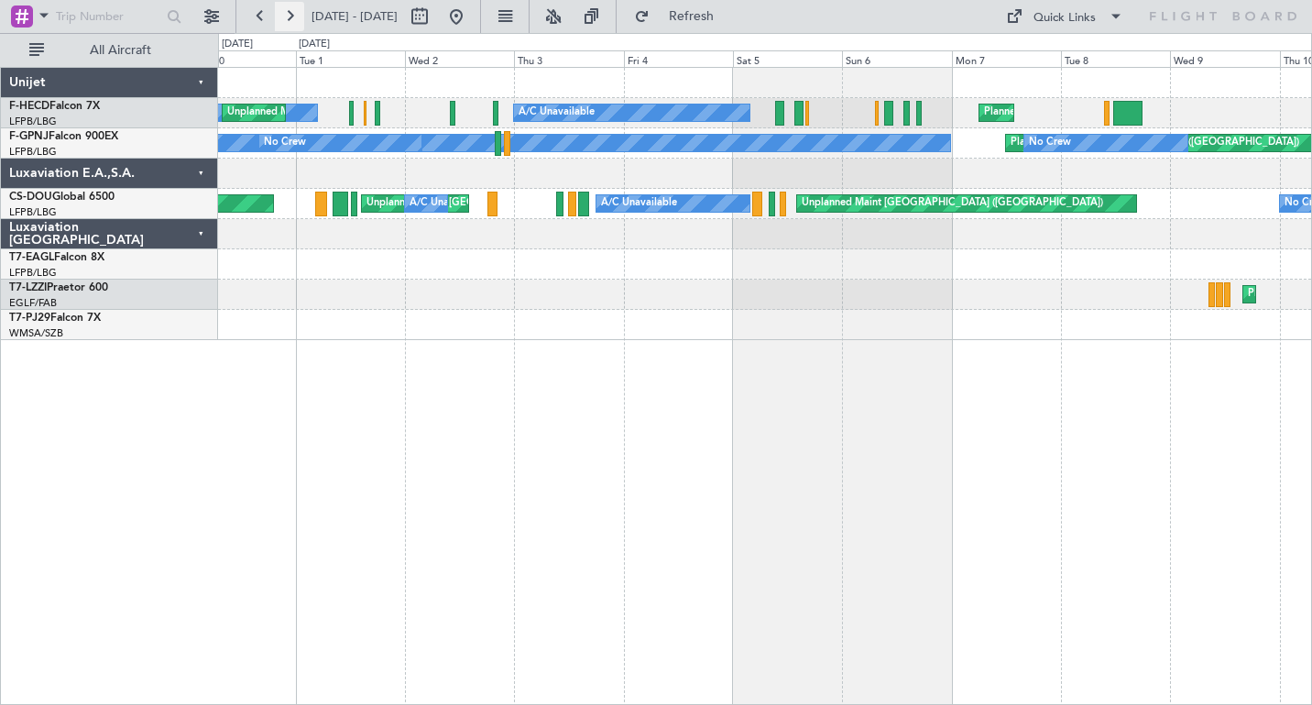
click at [290, 19] on button at bounding box center [289, 16] width 29 height 29
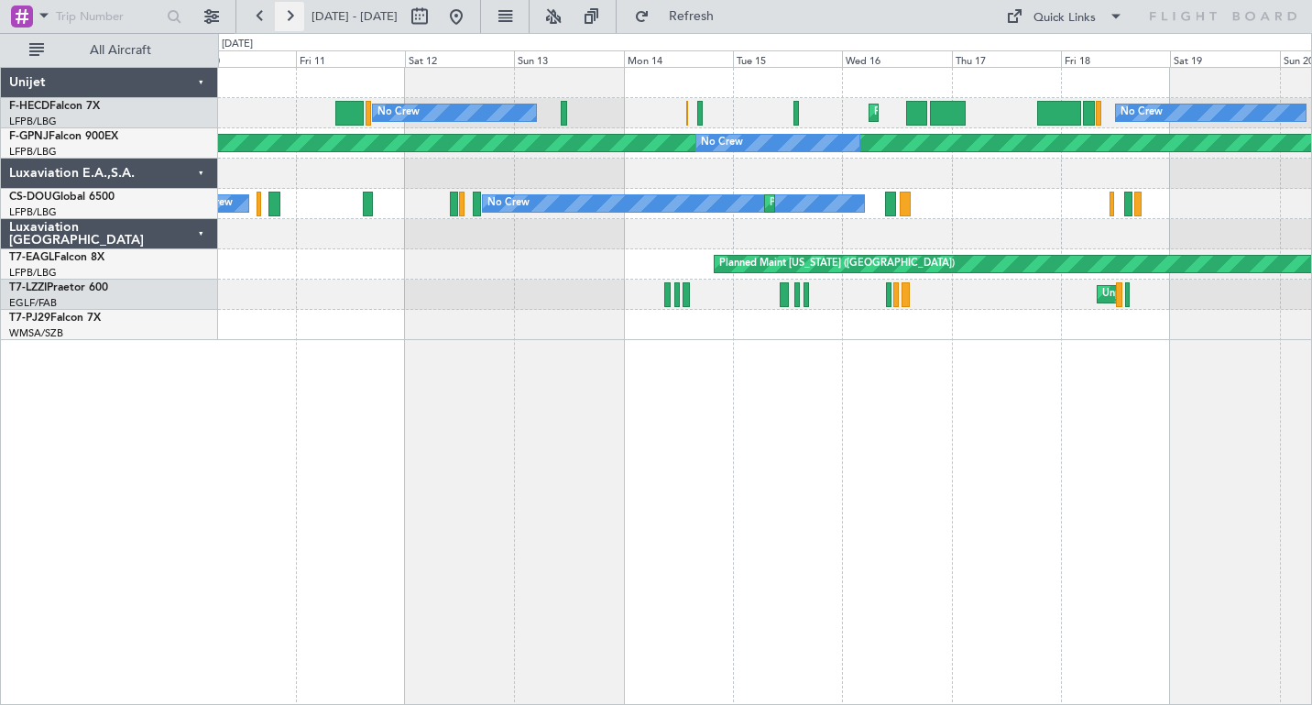
click at [290, 19] on button at bounding box center [289, 16] width 29 height 29
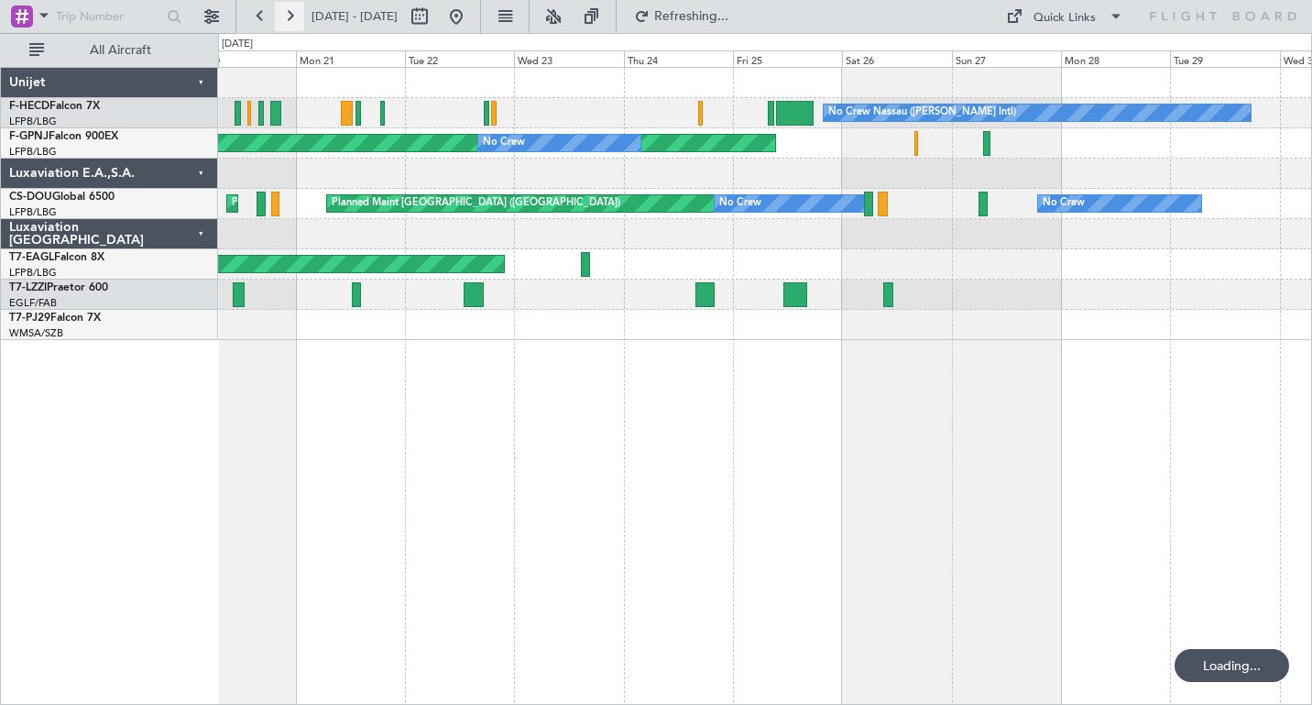
click at [290, 19] on button at bounding box center [289, 16] width 29 height 29
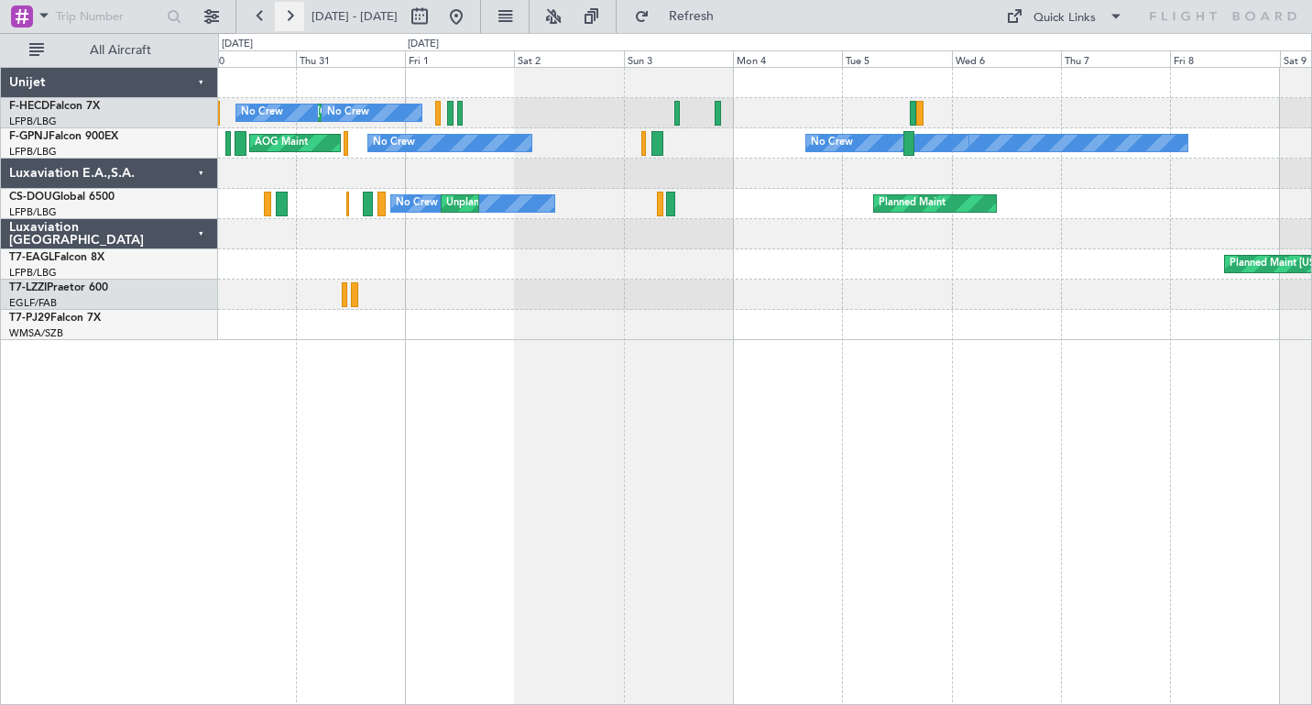
click at [290, 19] on button at bounding box center [289, 16] width 29 height 29
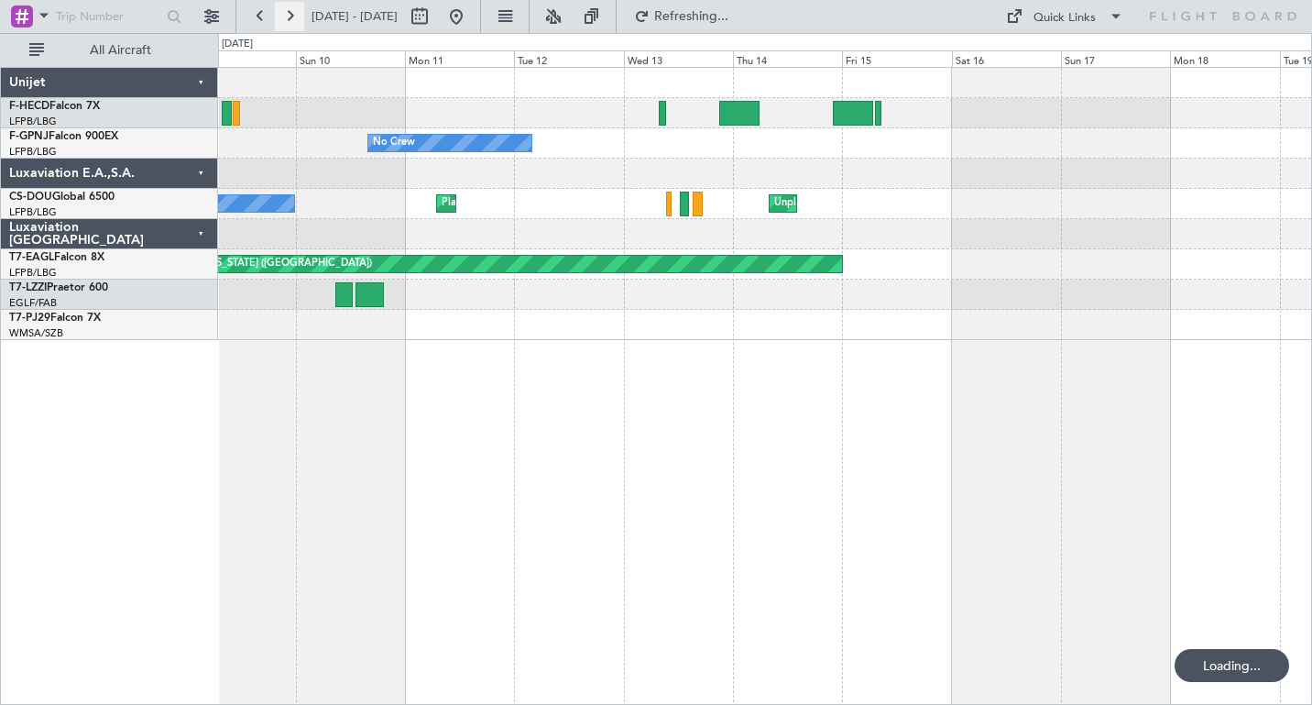
click at [290, 19] on button at bounding box center [289, 16] width 29 height 29
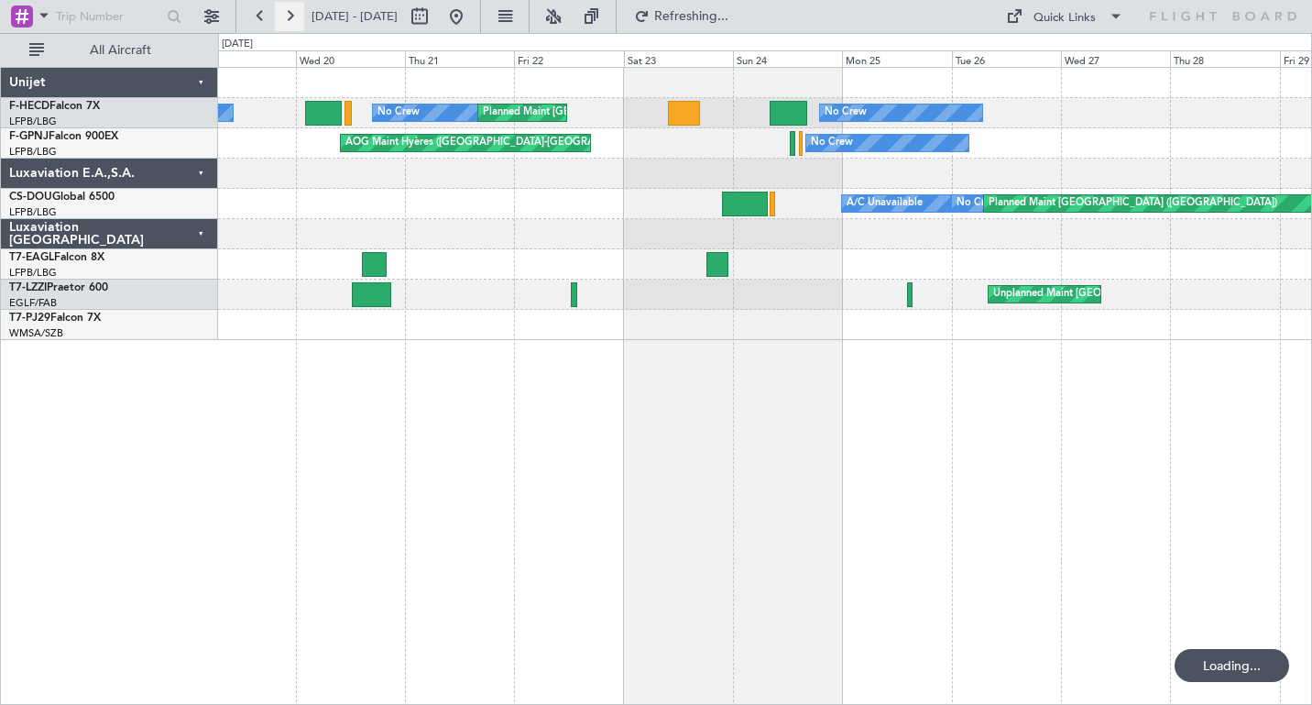
click at [290, 19] on button at bounding box center [289, 16] width 29 height 29
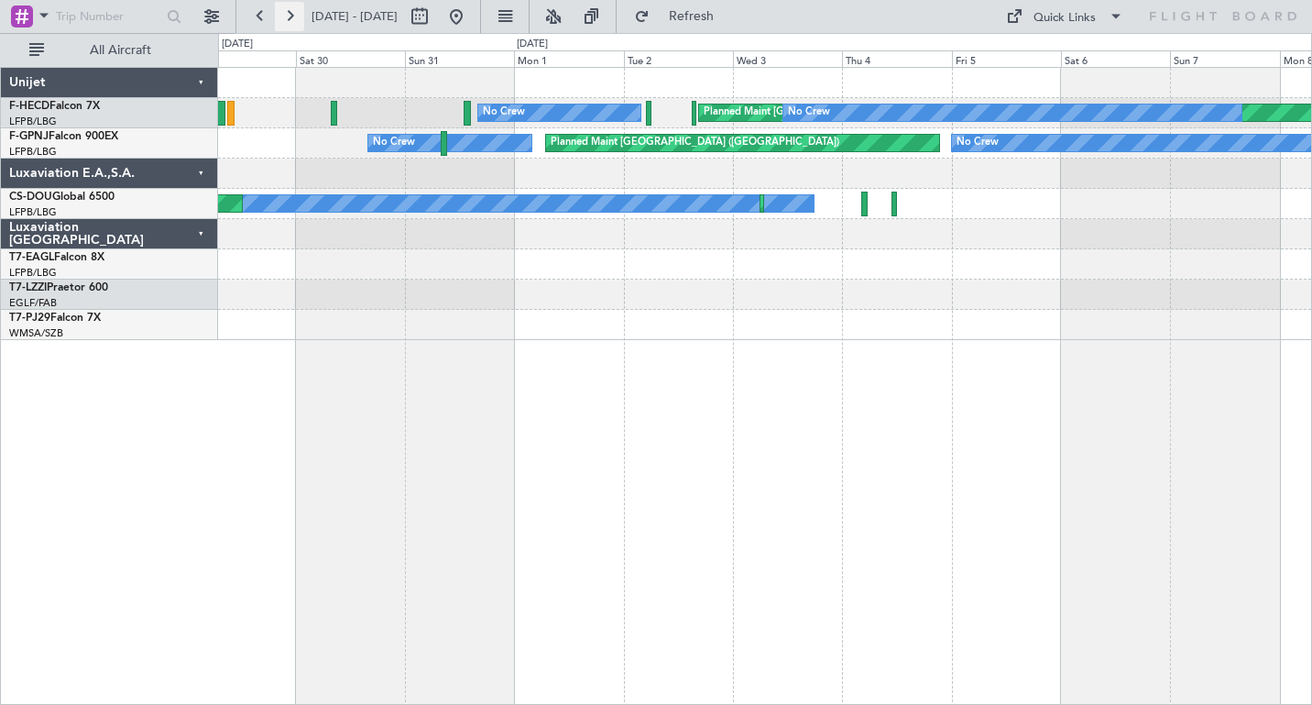
click at [290, 19] on button at bounding box center [289, 16] width 29 height 29
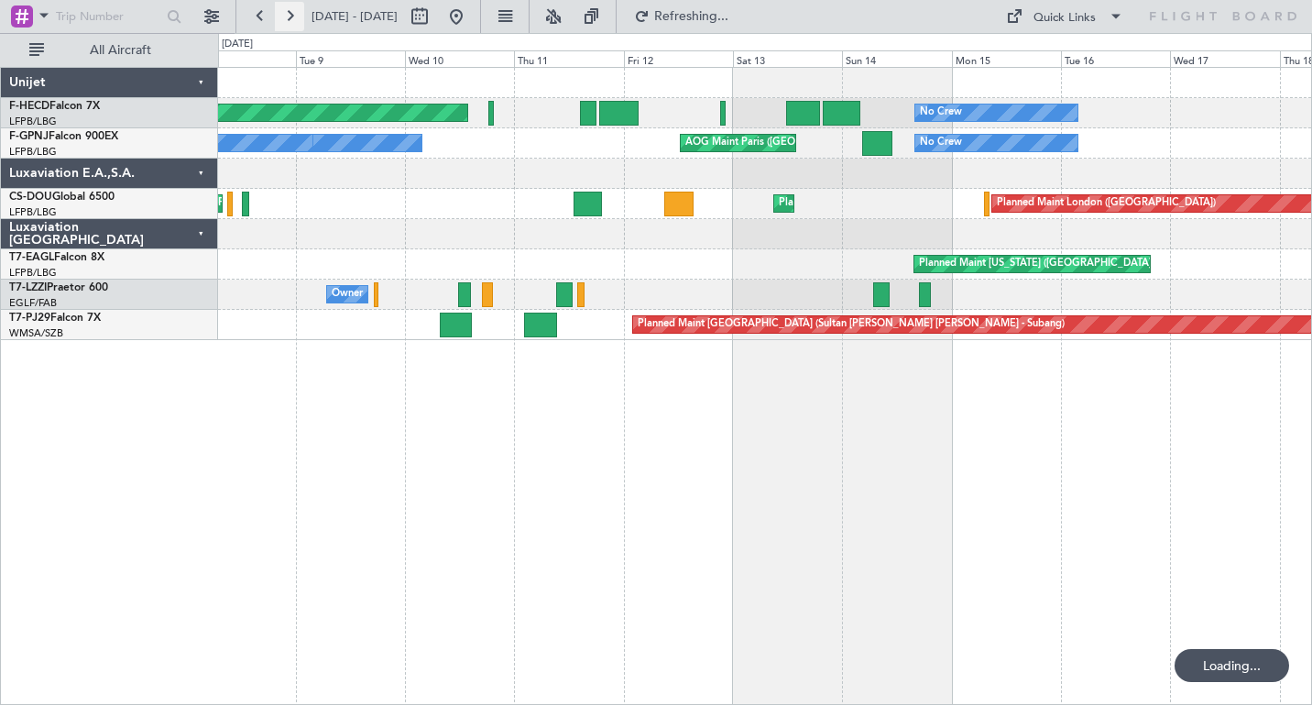
click at [290, 19] on button at bounding box center [289, 16] width 29 height 29
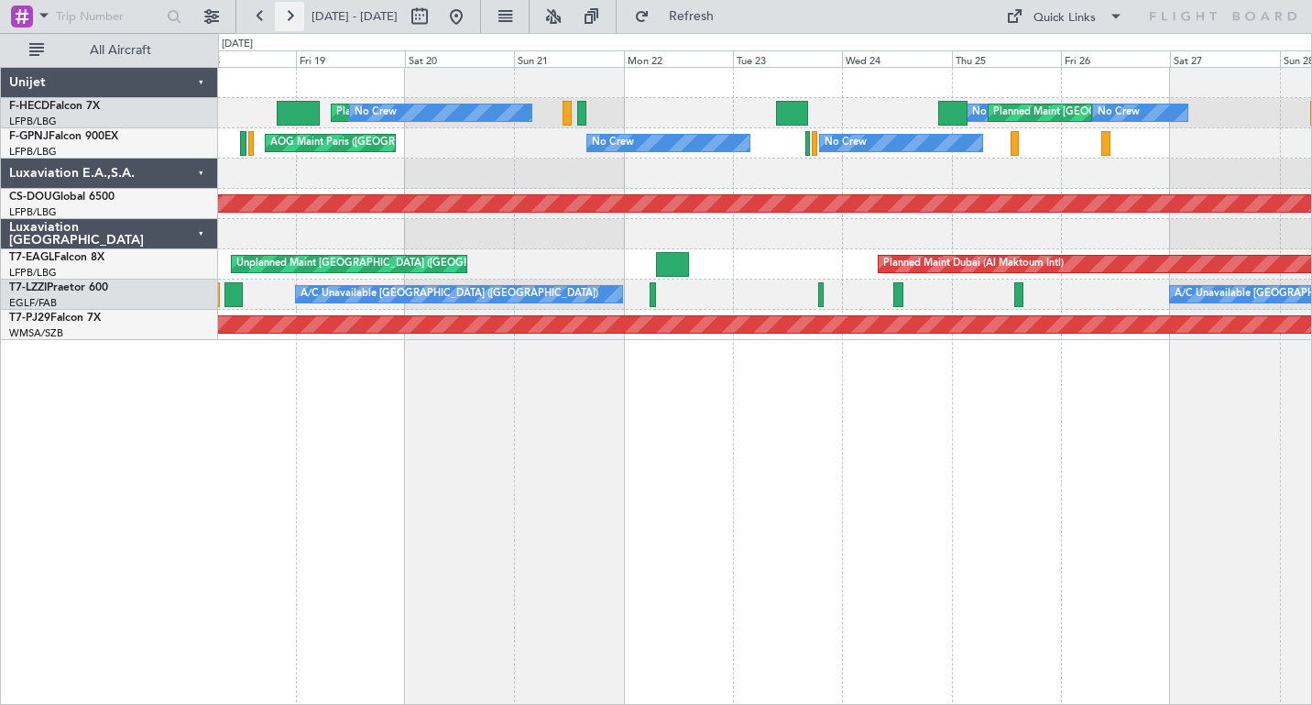
click at [290, 19] on button at bounding box center [289, 16] width 29 height 29
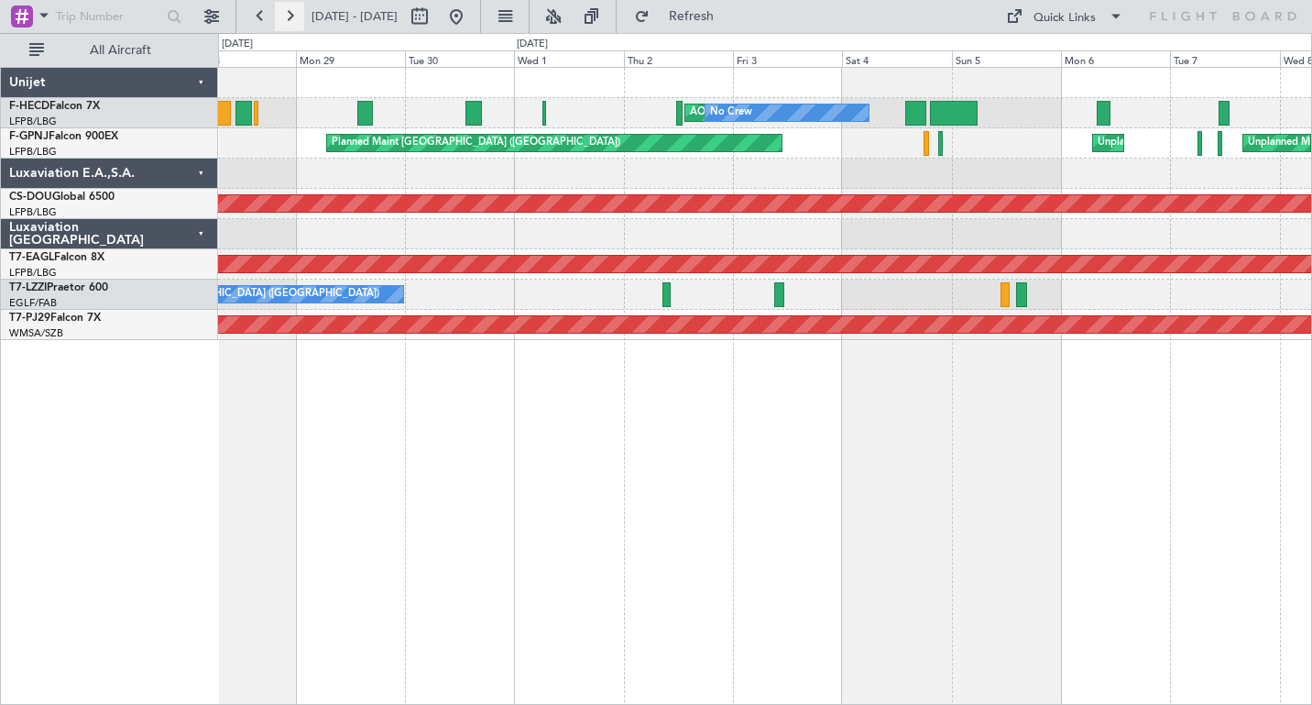
click at [290, 16] on button at bounding box center [289, 16] width 29 height 29
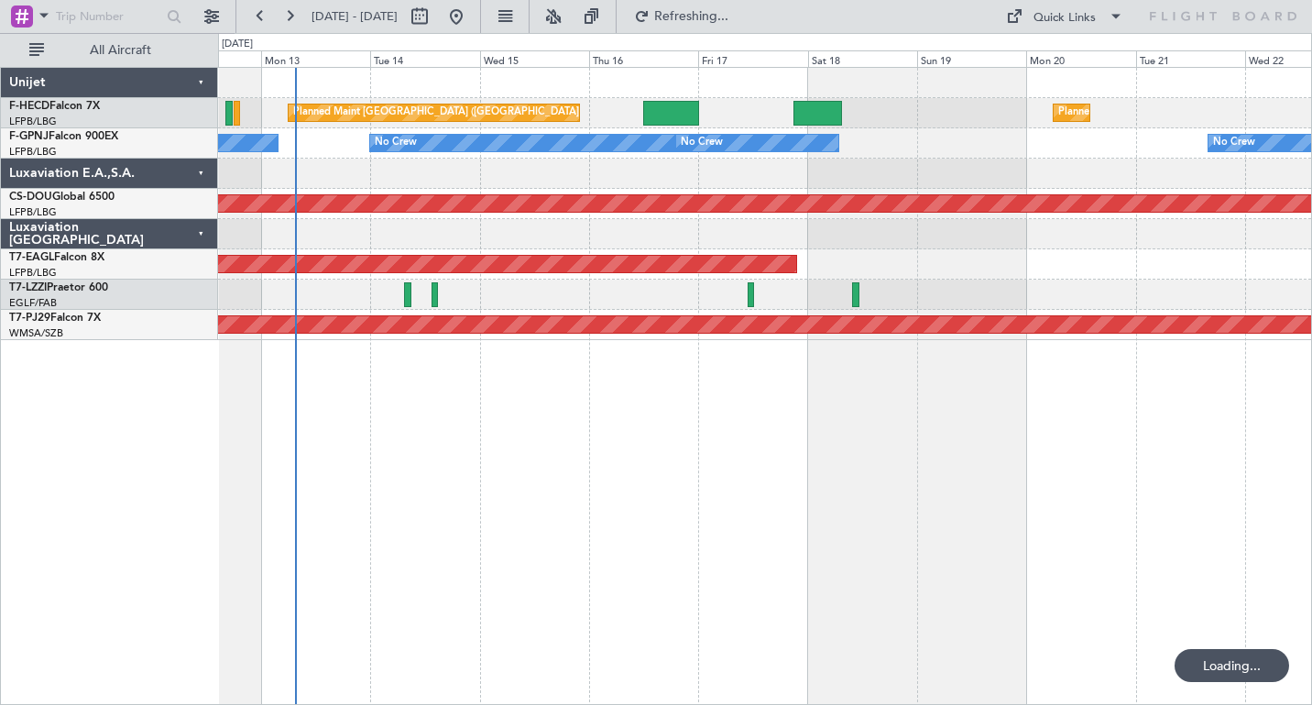
click at [477, 474] on div "Planned Maint [GEOGRAPHIC_DATA] ([GEOGRAPHIC_DATA]) Planned Maint [GEOGRAPHIC_D…" at bounding box center [765, 386] width 1094 height 638
